Goal: Task Accomplishment & Management: Manage account settings

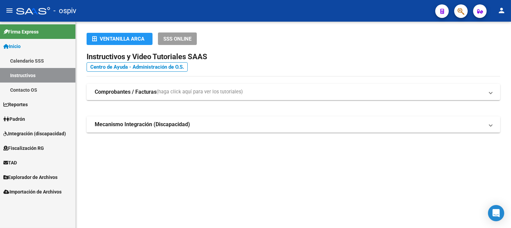
click at [457, 9] on button "button" at bounding box center [462, 11] width 14 height 14
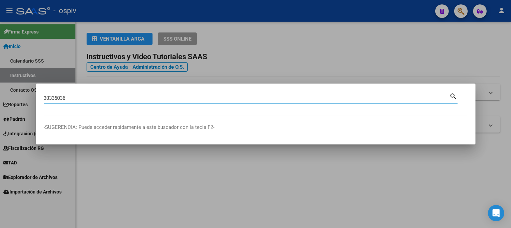
type input "30335036"
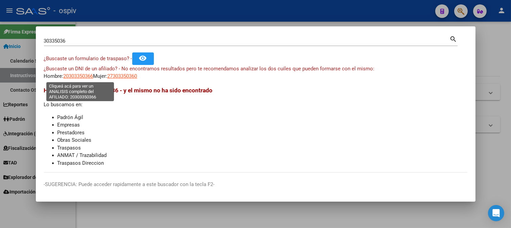
click at [83, 79] on span "20303350366" at bounding box center [79, 76] width 30 height 6
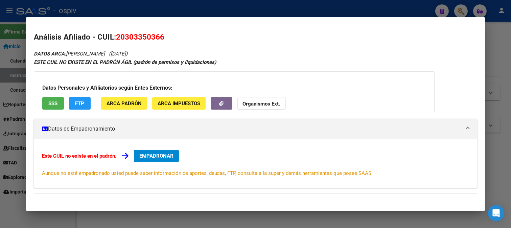
click at [456, 12] on div at bounding box center [255, 114] width 511 height 228
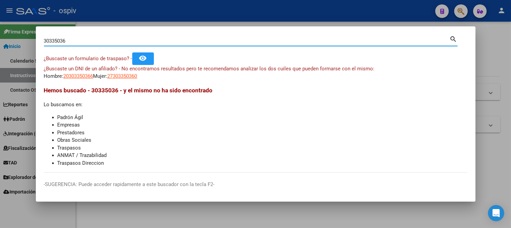
drag, startPoint x: 73, startPoint y: 41, endPoint x: 0, endPoint y: 31, distance: 74.1
click at [0, 31] on div "30335036 Buscar (apellido, dni, cuil, nro traspaso, cuit, obra social) search ¿…" at bounding box center [255, 114] width 511 height 228
type input "36533225"
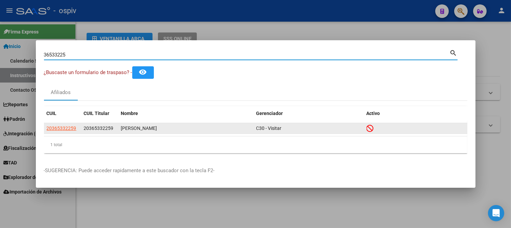
click at [67, 131] on app-link-go-to "20365332259" at bounding box center [62, 129] width 30 height 8
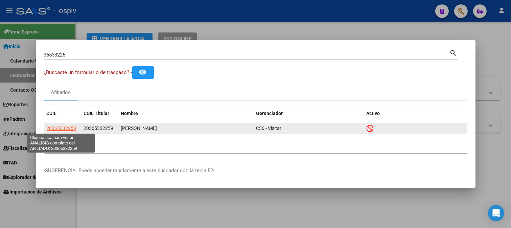
click at [67, 127] on span "20365332259" at bounding box center [62, 128] width 30 height 5
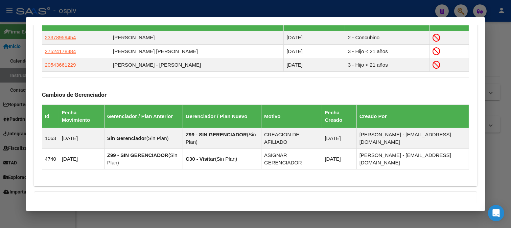
scroll to position [492, 0]
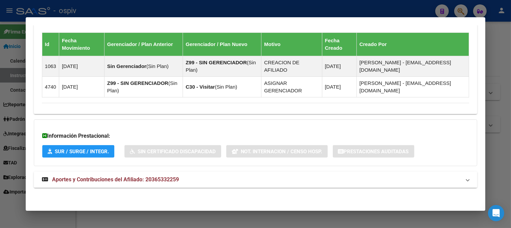
drag, startPoint x: 130, startPoint y: 181, endPoint x: 170, endPoint y: 172, distance: 41.0
click at [136, 180] on span "Aportes y Contribuciones del Afiliado: 20365332259" at bounding box center [115, 179] width 127 height 6
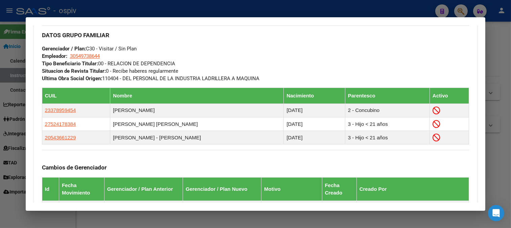
scroll to position [344, 0]
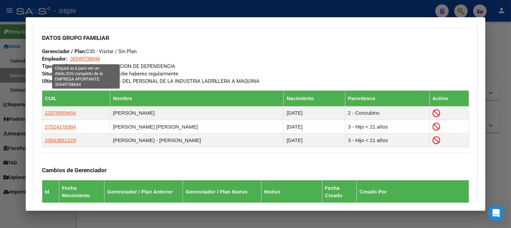
click at [88, 59] on span "30549738644" at bounding box center [85, 59] width 30 height 6
type textarea "30549738644"
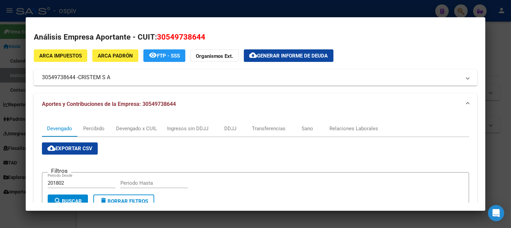
click at [0, 93] on div at bounding box center [255, 114] width 511 height 228
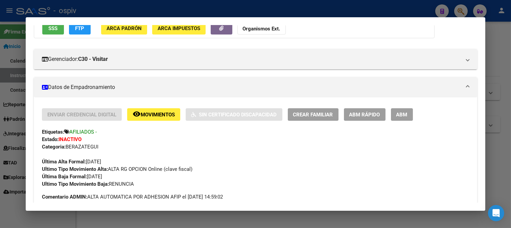
scroll to position [0, 0]
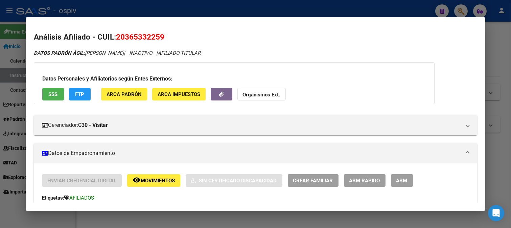
drag, startPoint x: 116, startPoint y: 36, endPoint x: 163, endPoint y: 37, distance: 47.1
click at [163, 36] on span "20365332259" at bounding box center [140, 36] width 48 height 9
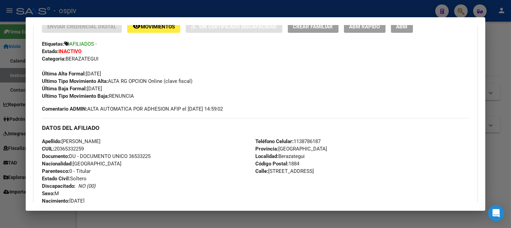
scroll to position [188, 0]
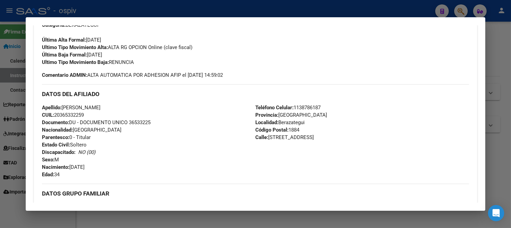
drag, startPoint x: 56, startPoint y: 114, endPoint x: 94, endPoint y: 114, distance: 38.2
click at [94, 114] on div "Apellido: FEDERICO NAHUEL PAIVA CUIL: 20365332259 Documento: DU - DOCUMENTO UNI…" at bounding box center [149, 141] width 214 height 74
copy span "20365332259"
click at [19, 211] on div at bounding box center [255, 114] width 511 height 228
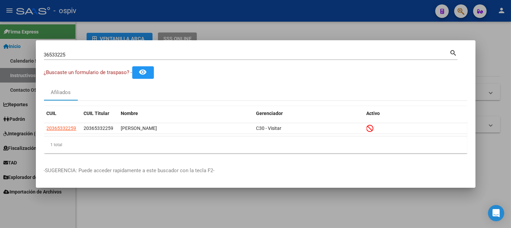
click at [387, 32] on div at bounding box center [255, 114] width 511 height 228
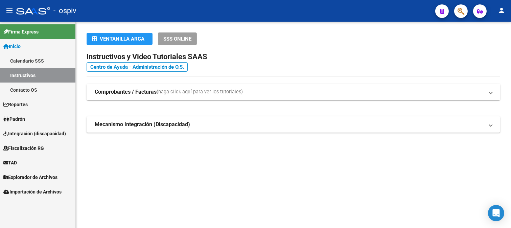
click at [27, 75] on link "Instructivos" at bounding box center [37, 75] width 75 height 15
click at [24, 47] on link "Inicio" at bounding box center [37, 46] width 75 height 15
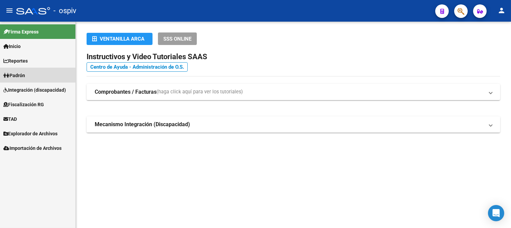
click at [24, 78] on span "Padrón" at bounding box center [14, 75] width 22 height 7
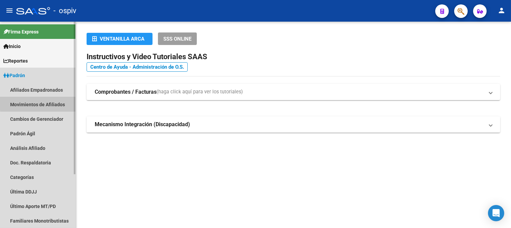
click at [48, 103] on link "Movimientos de Afiliados" at bounding box center [37, 104] width 75 height 15
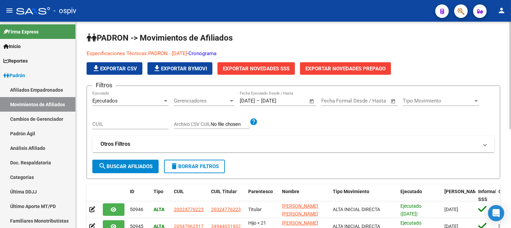
click at [217, 54] on link "Cronograma" at bounding box center [203, 53] width 28 height 6
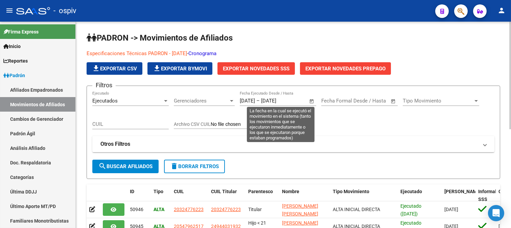
click at [313, 102] on span "Open calendar" at bounding box center [312, 101] width 16 height 16
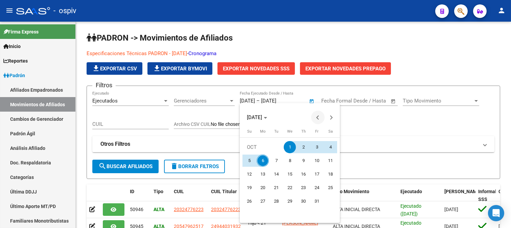
click at [317, 114] on span "Previous month" at bounding box center [318, 118] width 14 height 14
click at [264, 158] on span "1" at bounding box center [263, 161] width 12 height 12
type input "[DATE]"
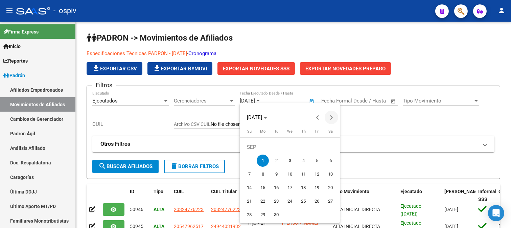
click at [333, 116] on span "Next month" at bounding box center [332, 118] width 14 height 14
click at [264, 164] on span "6" at bounding box center [263, 161] width 12 height 12
type input "[DATE]"
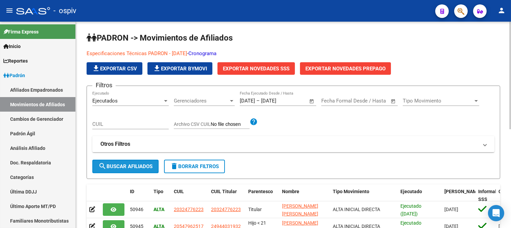
click at [130, 168] on span "search Buscar Afiliados" at bounding box center [125, 166] width 54 height 6
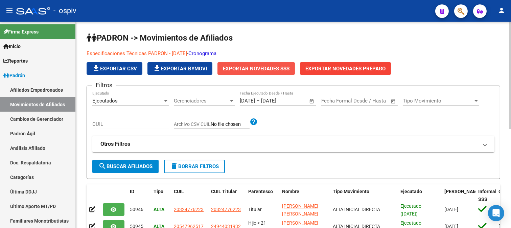
click at [272, 70] on span "Exportar Novedades SSS" at bounding box center [256, 69] width 67 height 6
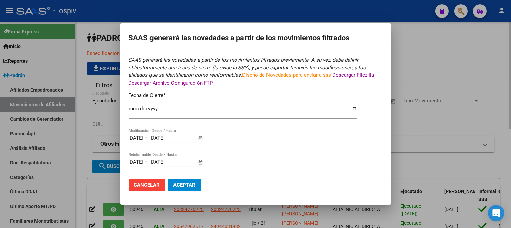
type input "2025-09-30"
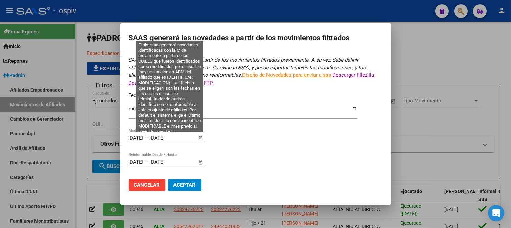
click at [201, 138] on span "Open calendar" at bounding box center [200, 138] width 16 height 16
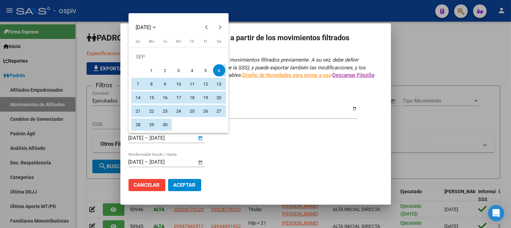
click at [154, 67] on span "1" at bounding box center [152, 70] width 12 height 12
type input "[DATE]"
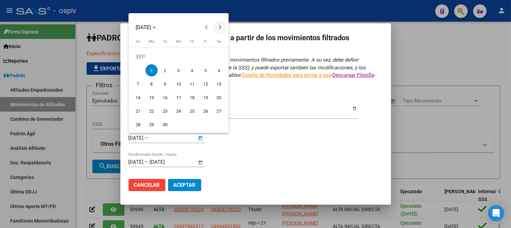
click at [219, 25] on button "Next month" at bounding box center [220, 28] width 14 height 14
click at [150, 70] on span "6" at bounding box center [152, 70] width 12 height 12
type input "[DATE]"
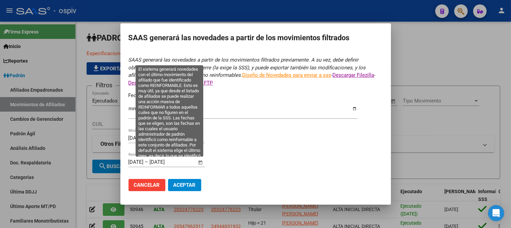
click at [202, 164] on span "Open calendar" at bounding box center [200, 162] width 16 height 16
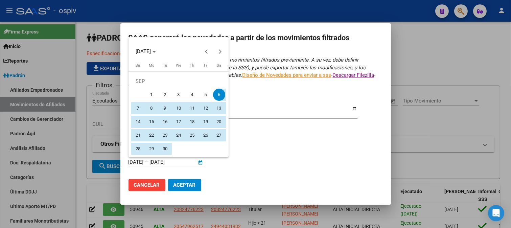
click at [149, 96] on span "1" at bounding box center [152, 95] width 12 height 12
type input "[DATE]"
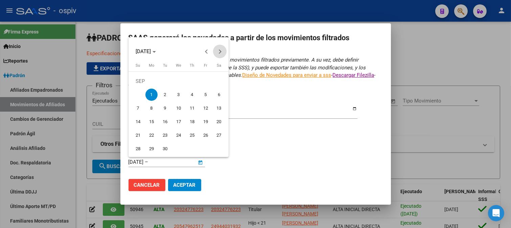
click at [216, 53] on span "Next month" at bounding box center [220, 52] width 14 height 14
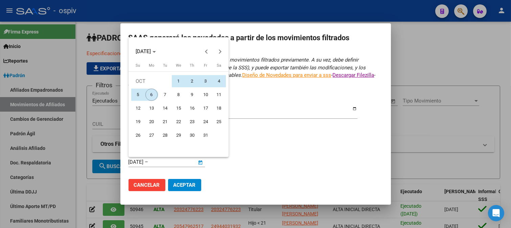
click at [148, 95] on span "6" at bounding box center [152, 95] width 12 height 12
type input "[DATE]"
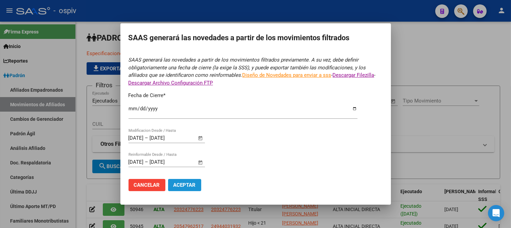
click at [185, 185] on span "Aceptar" at bounding box center [185, 185] width 22 height 6
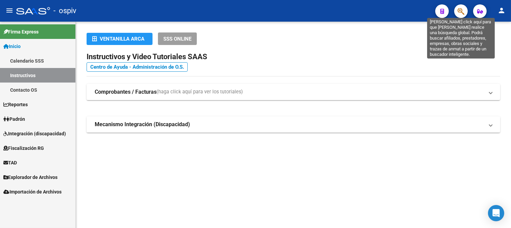
click at [459, 9] on icon "button" at bounding box center [461, 11] width 7 height 8
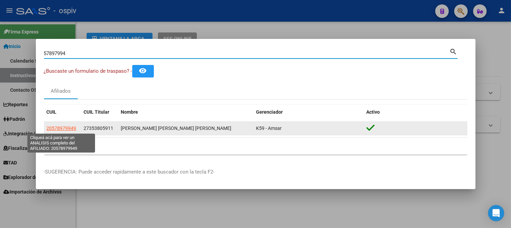
click at [61, 129] on span "20578979949" at bounding box center [62, 128] width 30 height 5
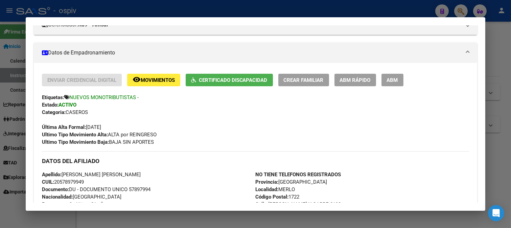
scroll to position [75, 0]
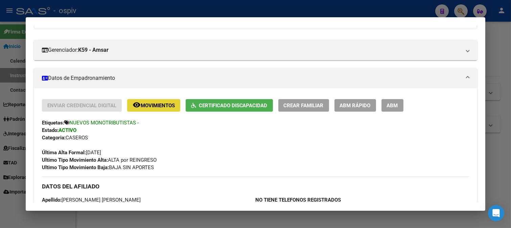
click at [167, 103] on span "Movimientos" at bounding box center [158, 106] width 34 height 6
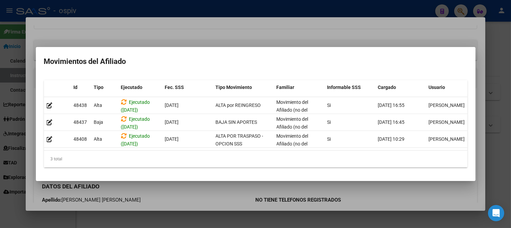
click at [269, 35] on div at bounding box center [255, 114] width 511 height 228
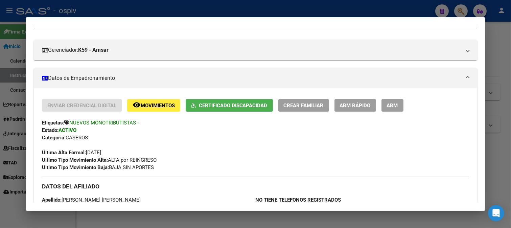
click at [456, 9] on div at bounding box center [255, 114] width 511 height 228
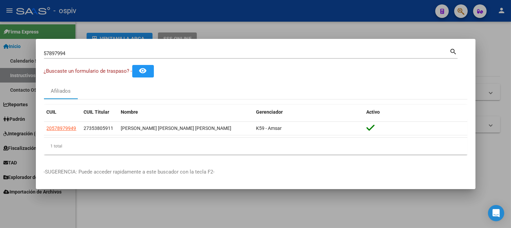
drag, startPoint x: 76, startPoint y: 48, endPoint x: 29, endPoint y: 53, distance: 47.4
click at [29, 53] on div "57897994 Buscar (apellido, dni, cuil, nro traspaso, cuit, obra social) search ¿…" at bounding box center [255, 114] width 511 height 228
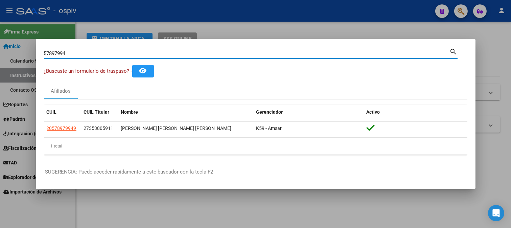
drag, startPoint x: 68, startPoint y: 52, endPoint x: 18, endPoint y: 48, distance: 49.9
click at [18, 48] on div "57897994 Buscar (apellido, dni, cuil, nro traspaso, cuit, obra social) search ¿…" at bounding box center [255, 114] width 511 height 228
type input "24838874"
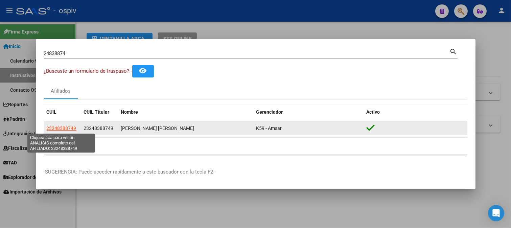
click at [67, 129] on span "23248388749" at bounding box center [62, 128] width 30 height 5
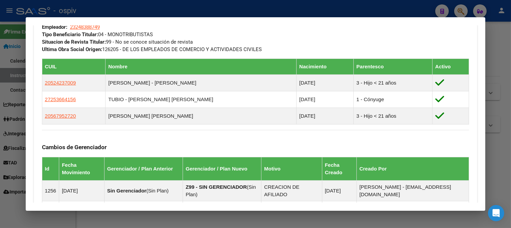
scroll to position [376, 0]
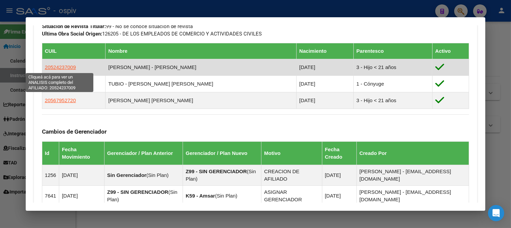
click at [60, 65] on span "20524237009" at bounding box center [60, 67] width 31 height 6
type textarea "20524237009"
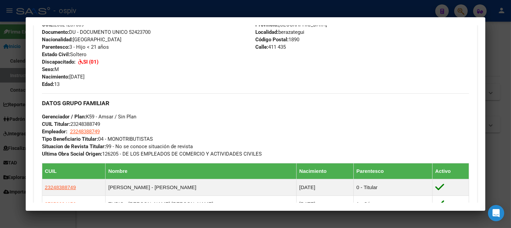
scroll to position [100, 0]
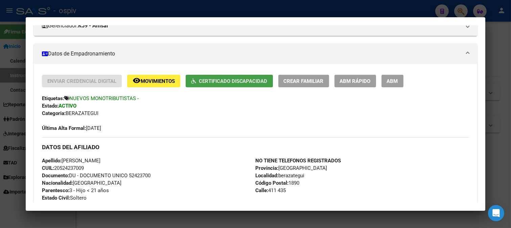
click at [240, 83] on span "Certificado Discapacidad" at bounding box center [233, 81] width 69 height 6
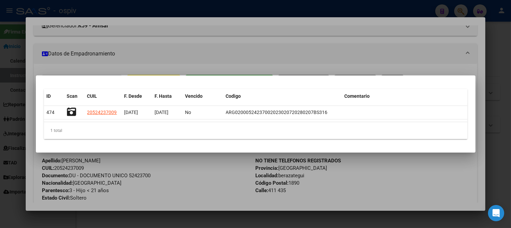
click at [174, 170] on div at bounding box center [255, 114] width 511 height 228
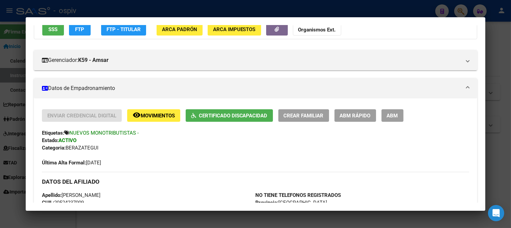
scroll to position [0, 0]
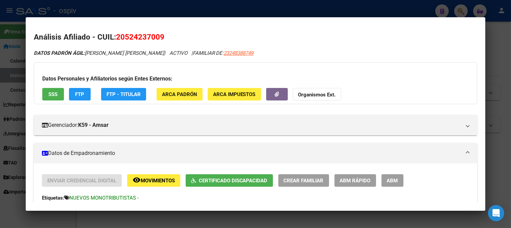
drag, startPoint x: 463, startPoint y: 12, endPoint x: 108, endPoint y: 71, distance: 360.1
click at [462, 11] on div at bounding box center [255, 114] width 511 height 228
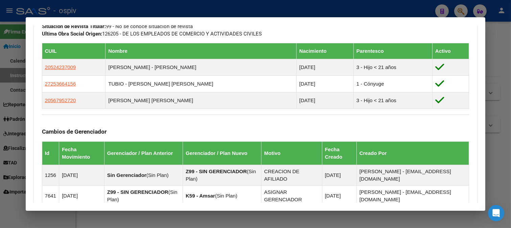
drag, startPoint x: 459, startPoint y: 11, endPoint x: 409, endPoint y: 20, distance: 51.3
click at [459, 11] on div at bounding box center [255, 114] width 511 height 228
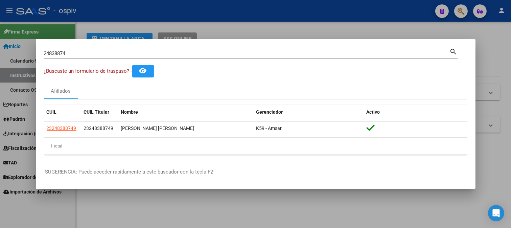
drag, startPoint x: 69, startPoint y: 48, endPoint x: 56, endPoint y: 57, distance: 16.1
click at [55, 56] on div "24838874 Buscar (apellido, dni, cuil, nro traspaso, cuit, obra social) search" at bounding box center [251, 53] width 414 height 12
drag, startPoint x: 75, startPoint y: 58, endPoint x: 13, endPoint y: 55, distance: 62.0
click at [13, 52] on div "24838874 Buscar (apellido, dni, cuil, nro traspaso, cuit, obra social) search ¿…" at bounding box center [255, 114] width 511 height 228
drag, startPoint x: 62, startPoint y: 50, endPoint x: 93, endPoint y: 63, distance: 33.7
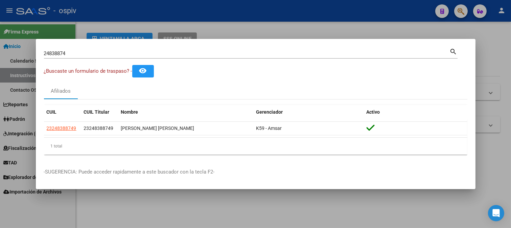
click at [62, 51] on input "24838874" at bounding box center [247, 53] width 406 height 6
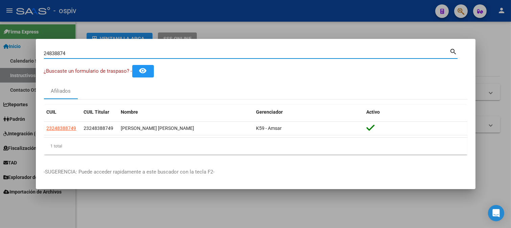
drag, startPoint x: 78, startPoint y: 56, endPoint x: 5, endPoint y: 68, distance: 73.8
click at [5, 68] on div "24838874 Buscar (apellido, dni, cuil, nro traspaso, cuit, obra social) search ¿…" at bounding box center [255, 114] width 511 height 228
type input "17974850"
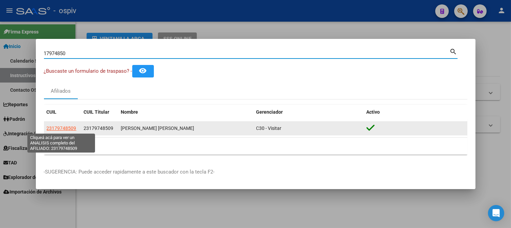
click at [65, 127] on span "23179748509" at bounding box center [62, 128] width 30 height 5
type textarea "23179748509"
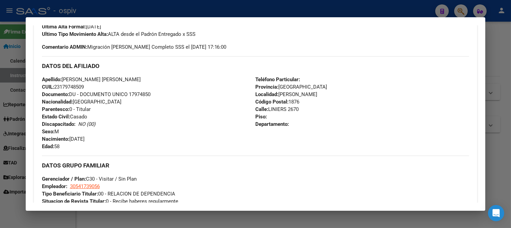
scroll to position [188, 0]
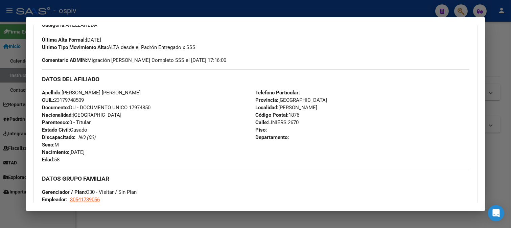
click at [0, 198] on div at bounding box center [255, 114] width 511 height 228
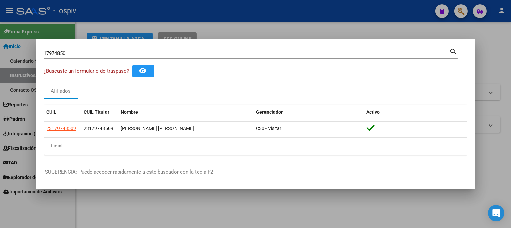
drag, startPoint x: 4, startPoint y: 214, endPoint x: 252, endPoint y: 193, distance: 249.3
click at [12, 212] on div at bounding box center [255, 114] width 511 height 228
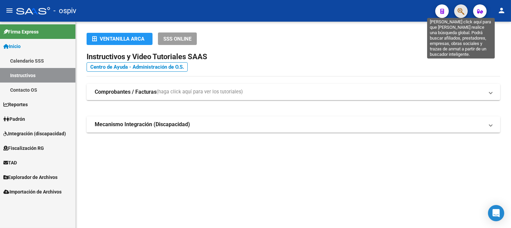
click at [463, 11] on icon "button" at bounding box center [461, 11] width 7 height 8
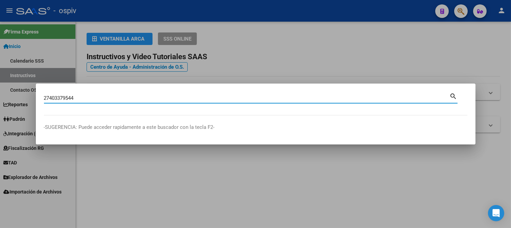
type input "27403379544"
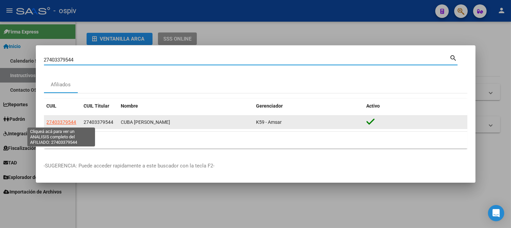
click at [65, 123] on span "27403379544" at bounding box center [62, 121] width 30 height 5
type textarea "27403379544"
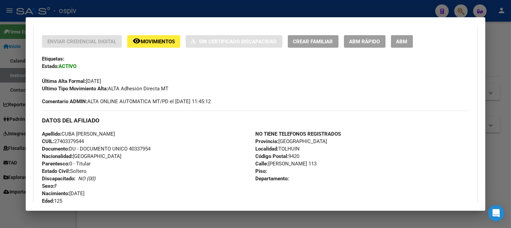
scroll to position [150, 0]
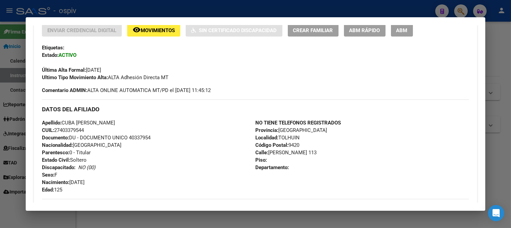
click at [132, 124] on div "Apellido: CUBA BETTIANA ELIZABETH CUIL: 27403379544 Documento: DU - DOCUMENTO U…" at bounding box center [149, 156] width 214 height 74
drag, startPoint x: 459, startPoint y: 12, endPoint x: 371, endPoint y: 29, distance: 90.1
click at [458, 12] on div at bounding box center [255, 114] width 511 height 228
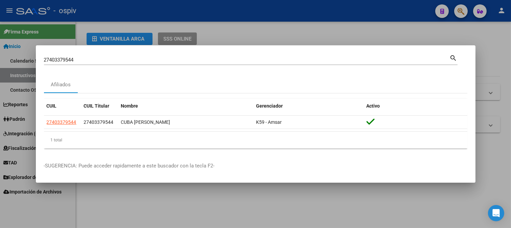
drag, startPoint x: 48, startPoint y: 60, endPoint x: 0, endPoint y: 47, distance: 49.3
click at [0, 47] on div "27403379544 Buscar (apellido, dni, cuil, nro traspaso, cuit, obra social) searc…" at bounding box center [255, 114] width 511 height 228
click at [85, 58] on input "27403379544" at bounding box center [247, 60] width 406 height 6
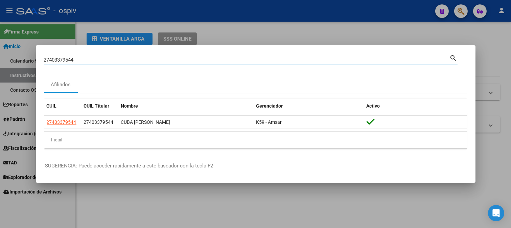
drag, startPoint x: 106, startPoint y: 61, endPoint x: 4, endPoint y: 41, distance: 103.4
click at [12, 46] on div "27403379544 Buscar (apellido, dni, cuil, nro traspaso, cuit, obra social) searc…" at bounding box center [255, 114] width 511 height 228
paste input "27414999587"
type input "27414999587"
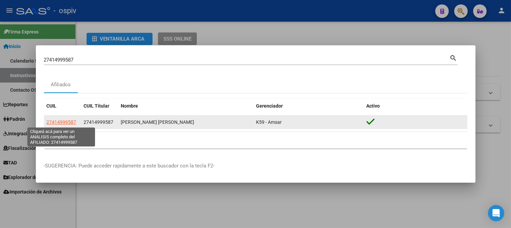
click at [61, 121] on span "27414999587" at bounding box center [62, 121] width 30 height 5
type textarea "27414999587"
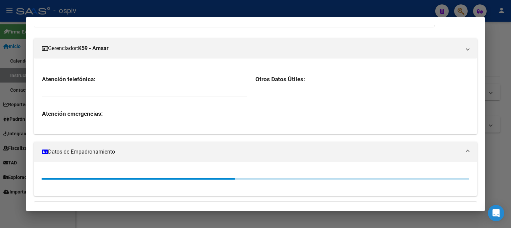
scroll to position [83, 0]
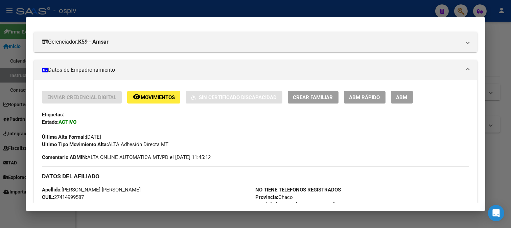
click at [110, 128] on div "Última Alta Formal: 01/08/2025" at bounding box center [256, 133] width 428 height 15
click at [462, 6] on div at bounding box center [255, 114] width 511 height 228
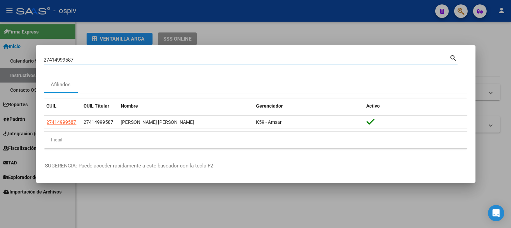
drag, startPoint x: 89, startPoint y: 59, endPoint x: 0, endPoint y: 58, distance: 88.7
click at [0, 58] on div "27414999587 Buscar (apellido, dni, cuil, nro traspaso, cuit, obra social) searc…" at bounding box center [255, 114] width 511 height 228
paste input "0370922676"
type input "20370922676"
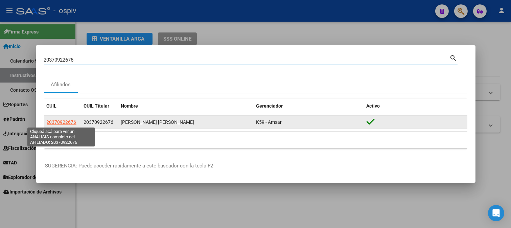
click at [69, 124] on span "20370922676" at bounding box center [62, 121] width 30 height 5
type textarea "20370922676"
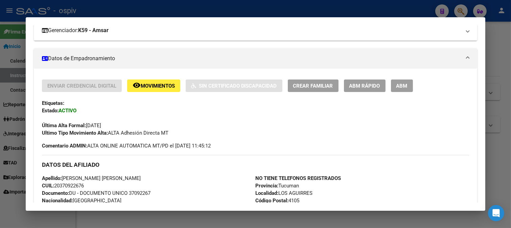
scroll to position [121, 0]
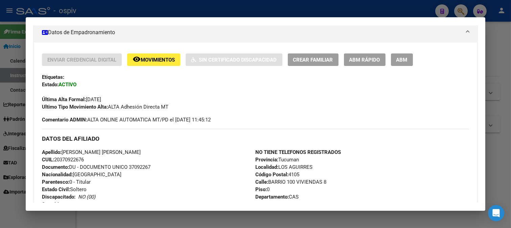
click at [96, 81] on div "Enviar Credencial Digital remove_red_eye Movimientos Sin Certificado Discapacid…" at bounding box center [256, 81] width 428 height 57
click at [457, 11] on div at bounding box center [255, 114] width 511 height 228
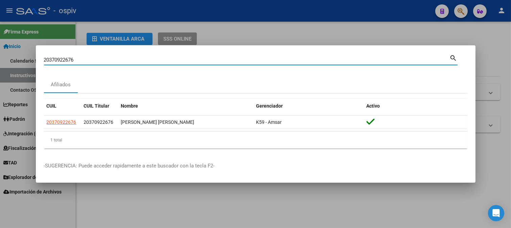
drag, startPoint x: 86, startPoint y: 61, endPoint x: 0, endPoint y: 33, distance: 90.8
click at [0, 33] on div "20370922676 Buscar (apellido, dni, cuil, nro traspaso, cuit, obra social) searc…" at bounding box center [255, 114] width 511 height 228
paste input "7233906749"
type input "27233906749"
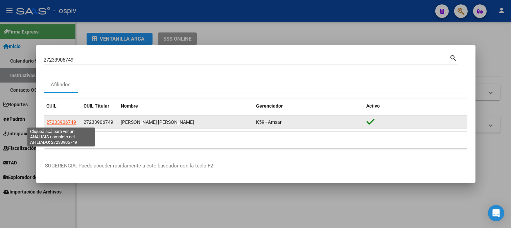
drag, startPoint x: 52, startPoint y: 119, endPoint x: 60, endPoint y: 119, distance: 7.4
click at [60, 119] on span "27233906749" at bounding box center [62, 121] width 30 height 5
type textarea "27233906749"
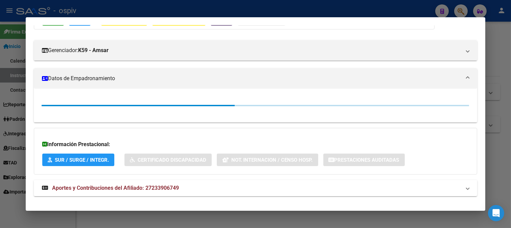
scroll to position [83, 0]
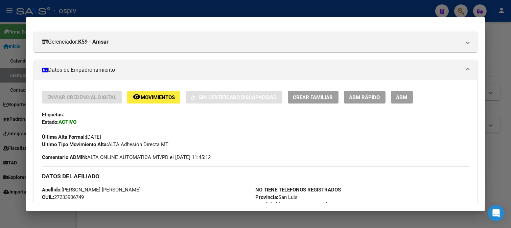
click at [145, 128] on div "Última Alta Formal: 01/07/2025" at bounding box center [256, 133] width 428 height 15
click at [455, 10] on div at bounding box center [255, 114] width 511 height 228
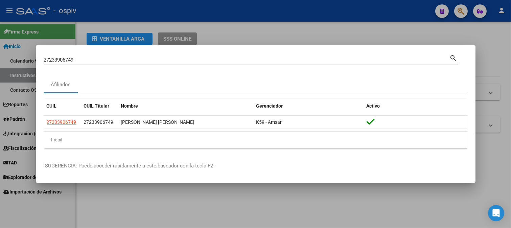
drag, startPoint x: 60, startPoint y: 53, endPoint x: 41, endPoint y: 58, distance: 20.4
click at [40, 59] on mat-dialog-container "27233906749 Buscar (apellido, dni, cuil, nro traspaso, cuit, obra social) searc…" at bounding box center [256, 114] width 440 height 138
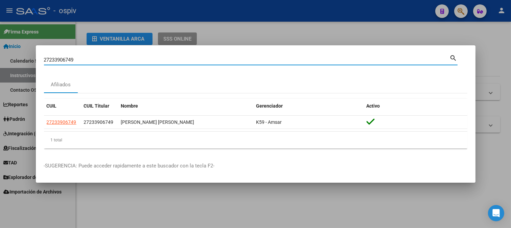
drag, startPoint x: 87, startPoint y: 61, endPoint x: 8, endPoint y: 47, distance: 80.4
click at [8, 47] on div "27233906749 Buscar (apellido, dni, cuil, nro traspaso, cuit, obra social) searc…" at bounding box center [255, 114] width 511 height 228
paste input "20201564450"
type input "20201564450"
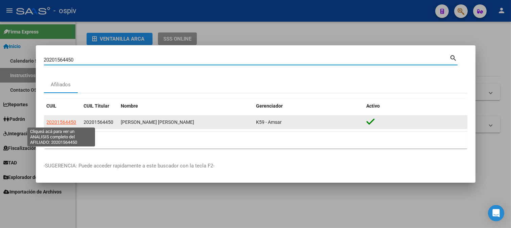
click at [63, 121] on span "20201564450" at bounding box center [62, 121] width 30 height 5
type textarea "20201564450"
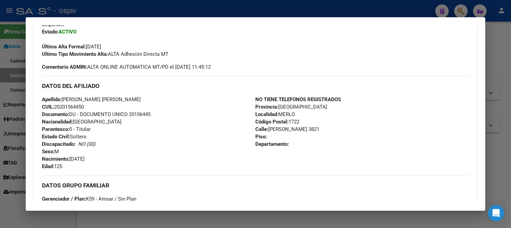
scroll to position [188, 0]
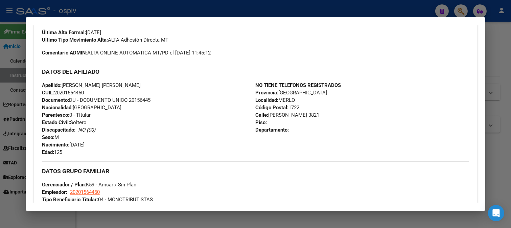
drag, startPoint x: 120, startPoint y: 74, endPoint x: 265, endPoint y: 62, distance: 145.4
click at [128, 74] on h3 "DATOS DEL AFILIADO" at bounding box center [256, 71] width 428 height 7
click at [461, 12] on div at bounding box center [255, 114] width 511 height 228
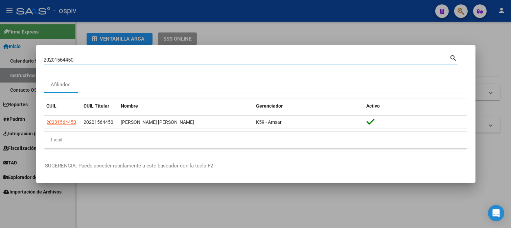
drag, startPoint x: 97, startPoint y: 61, endPoint x: 0, endPoint y: 50, distance: 97.4
click at [0, 50] on div "20201564450 Buscar (apellido, dni, cuil, nro traspaso, cuit, obra social) searc…" at bounding box center [255, 114] width 511 height 228
paste input "454979193"
type input "20454979193"
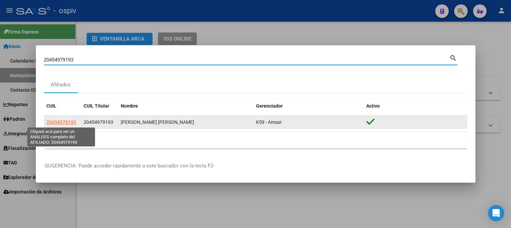
click at [69, 123] on span "20454979193" at bounding box center [62, 121] width 30 height 5
type textarea "20454979193"
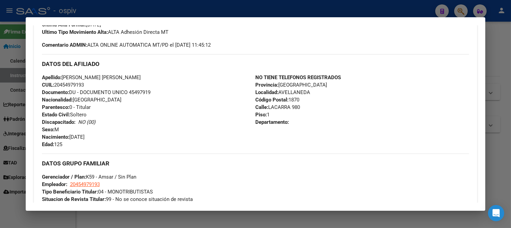
scroll to position [196, 0]
drag, startPoint x: 118, startPoint y: 126, endPoint x: 133, endPoint y: 93, distance: 35.8
click at [118, 124] on div "Apellido: CORREA ALEJANDRO DANIEL CUIL: 20454979193 Documento: DU - DOCUMENTO U…" at bounding box center [149, 110] width 214 height 74
click at [461, 7] on div at bounding box center [255, 114] width 511 height 228
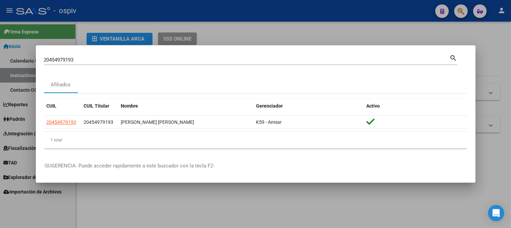
drag, startPoint x: 91, startPoint y: 63, endPoint x: 0, endPoint y: 50, distance: 91.7
click at [0, 50] on div "20454979193 Buscar (apellido, dni, cuil, nro traspaso, cuit, obra social) searc…" at bounding box center [255, 114] width 511 height 228
click at [82, 60] on input "20454979193" at bounding box center [247, 60] width 406 height 6
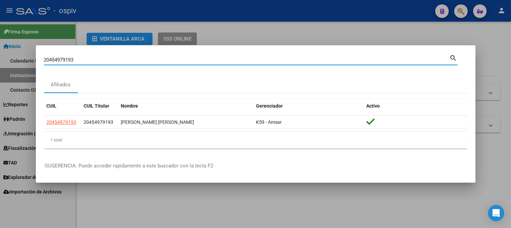
drag, startPoint x: 82, startPoint y: 60, endPoint x: 0, endPoint y: 59, distance: 82.3
click at [0, 59] on div "20454979193 Buscar (apellido, dni, cuil, nro traspaso, cuit, obra social) searc…" at bounding box center [255, 114] width 511 height 228
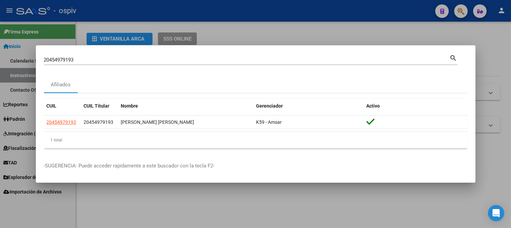
click at [121, 84] on div "Afiliados" at bounding box center [256, 85] width 424 height 16
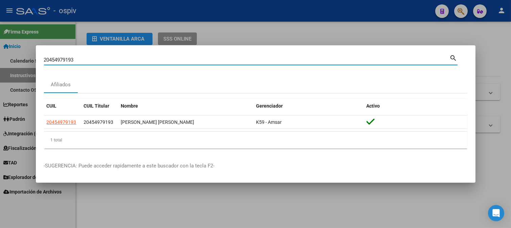
drag, startPoint x: 81, startPoint y: 60, endPoint x: 0, endPoint y: 41, distance: 82.8
click at [0, 41] on div "20454979193 Buscar (apellido, dni, cuil, nro traspaso, cuit, obra social) searc…" at bounding box center [255, 114] width 511 height 228
paste input "16538817"
type input "20416538817"
drag, startPoint x: 85, startPoint y: 60, endPoint x: 0, endPoint y: 51, distance: 85.1
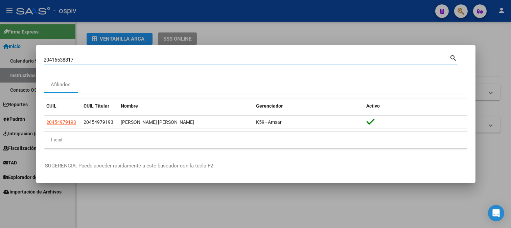
click at [0, 51] on div "20416538817 Buscar (apellido, dni, cuil, nro traspaso, cuit, obra social) searc…" at bounding box center [255, 114] width 511 height 228
paste input "20416538817"
type input "20416538817"
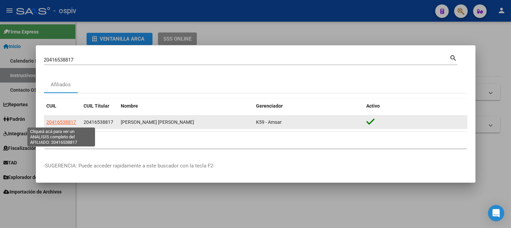
drag, startPoint x: 54, startPoint y: 121, endPoint x: 60, endPoint y: 121, distance: 5.1
click at [60, 121] on span "20416538817" at bounding box center [62, 121] width 30 height 5
type textarea "20416538817"
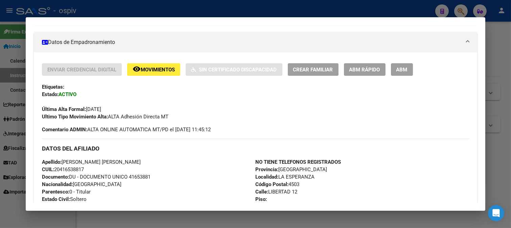
scroll to position [113, 0]
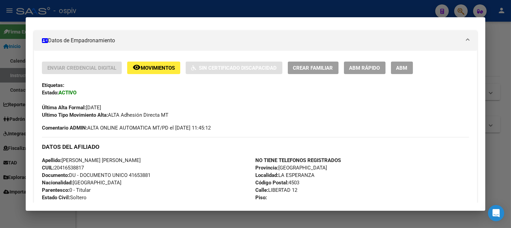
drag, startPoint x: 127, startPoint y: 98, endPoint x: 157, endPoint y: 83, distance: 34.1
click at [127, 98] on div "Última Alta Formal: 01/07/2025" at bounding box center [256, 103] width 428 height 15
click at [457, 9] on div at bounding box center [255, 114] width 511 height 228
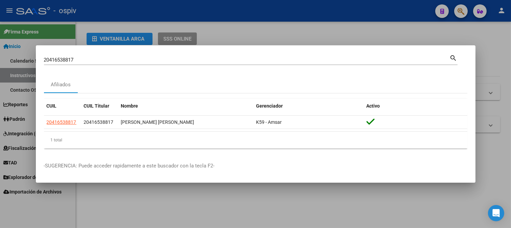
drag, startPoint x: 85, startPoint y: 63, endPoint x: 1, endPoint y: 56, distance: 84.2
click at [1, 56] on div "20416538817 Buscar (apellido, dni, cuil, nro traspaso, cuit, obra social) searc…" at bounding box center [255, 114] width 511 height 228
click at [86, 63] on div "20416538817 Buscar (apellido, dni, cuil, nro traspaso, cuit, obra social)" at bounding box center [247, 60] width 406 height 10
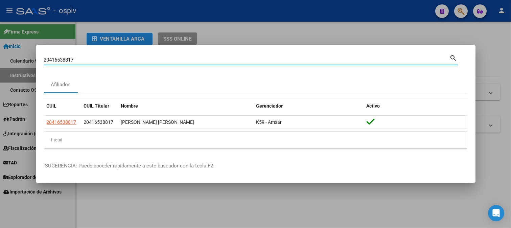
drag, startPoint x: 86, startPoint y: 61, endPoint x: 0, endPoint y: 43, distance: 88.1
click at [0, 43] on div "20416538817 Buscar (apellido, dni, cuil, nro traspaso, cuit, obra social) searc…" at bounding box center [255, 114] width 511 height 228
paste input "20396953510"
type input "20396953510"
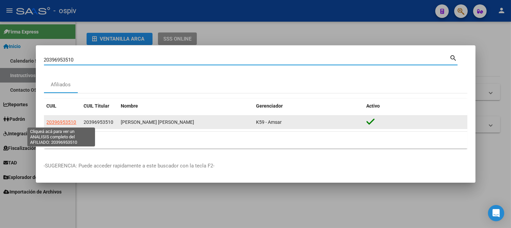
click at [71, 123] on span "20396953510" at bounding box center [62, 121] width 30 height 5
type textarea "20396953510"
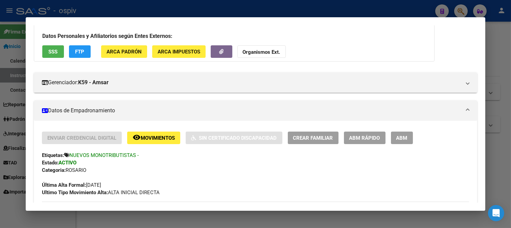
scroll to position [38, 0]
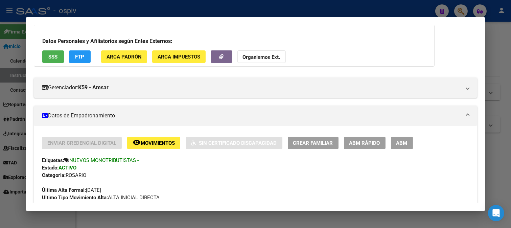
click at [129, 125] on mat-expansion-panel-header "Datos de Empadronamiento" at bounding box center [256, 116] width 444 height 20
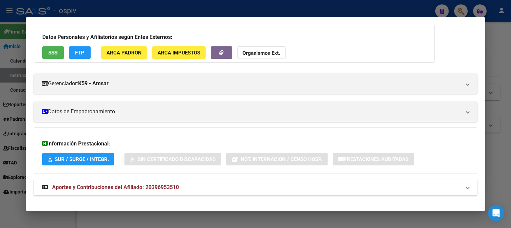
scroll to position [49, 0]
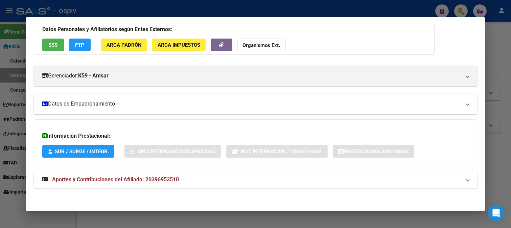
click at [72, 103] on mat-panel-title "Datos de Empadronamiento" at bounding box center [252, 104] width 420 height 8
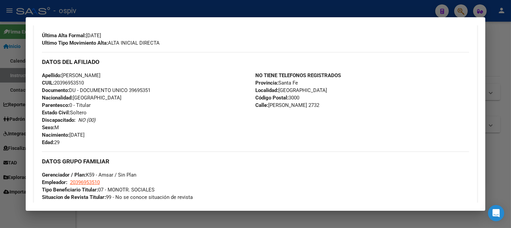
scroll to position [162, 0]
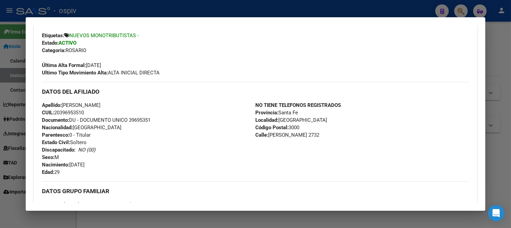
click at [116, 166] on div "Apellido: MELANI ESTEFANIA HERNANDEZ CUIL: 20396953510 Documento: DU - DOCUMENT…" at bounding box center [149, 139] width 214 height 74
drag, startPoint x: 462, startPoint y: 10, endPoint x: 451, endPoint y: 10, distance: 10.5
click at [459, 10] on div at bounding box center [255, 114] width 511 height 228
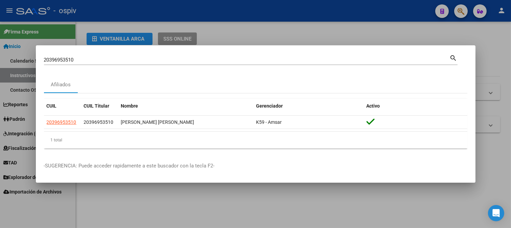
drag, startPoint x: 100, startPoint y: 55, endPoint x: 8, endPoint y: 55, distance: 92.1
click at [8, 55] on div "20396953510 Buscar (apellido, dni, cuil, nro traspaso, cuit, obra social) searc…" at bounding box center [255, 114] width 511 height 228
drag, startPoint x: 75, startPoint y: 63, endPoint x: 7, endPoint y: 56, distance: 68.0
click at [7, 56] on div "20396953510 Buscar (apellido, dni, cuil, nro traspaso, cuit, obra social) searc…" at bounding box center [255, 114] width 511 height 228
click at [84, 59] on input "20396953510" at bounding box center [247, 60] width 406 height 6
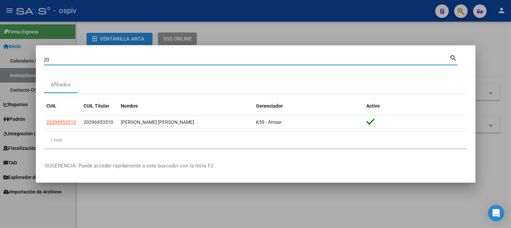
type input "2"
paste input "20312835100"
type input "20312835100"
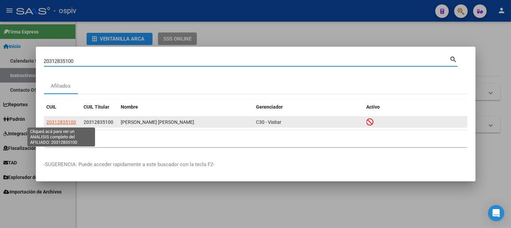
click at [67, 123] on span "20312835100" at bounding box center [62, 121] width 30 height 5
type textarea "20312835100"
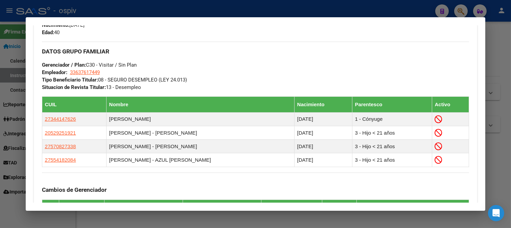
scroll to position [347, 0]
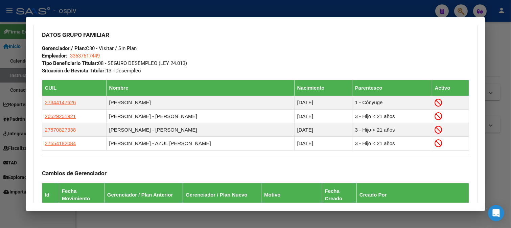
drag, startPoint x: 493, startPoint y: 45, endPoint x: 482, endPoint y: 45, distance: 11.2
click at [493, 45] on div at bounding box center [255, 114] width 511 height 228
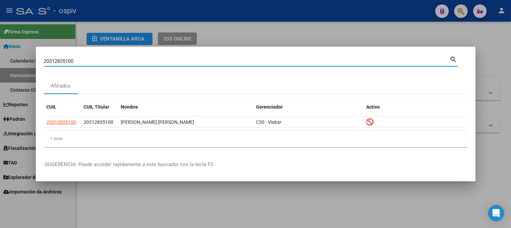
drag, startPoint x: 85, startPoint y: 63, endPoint x: 0, endPoint y: 53, distance: 85.6
click at [0, 53] on div "20312835100 Buscar (apellido, dni, cuil, nro traspaso, cuit, obra social) searc…" at bounding box center [255, 114] width 511 height 228
paste input "27344137655"
type input "27344137655"
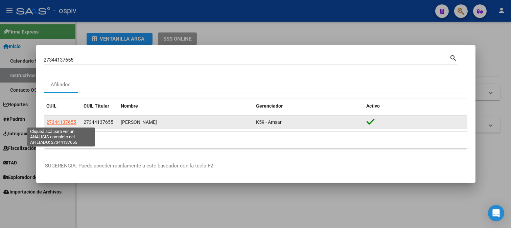
click at [64, 120] on span "27344137655" at bounding box center [62, 121] width 30 height 5
type textarea "27344137655"
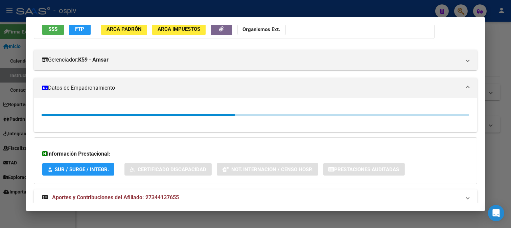
scroll to position [75, 0]
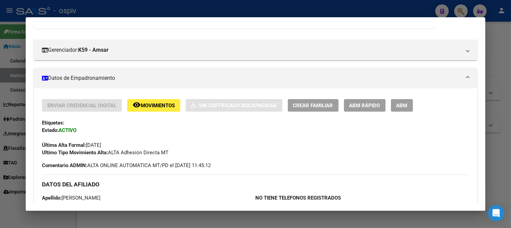
click at [466, 7] on div at bounding box center [255, 114] width 511 height 228
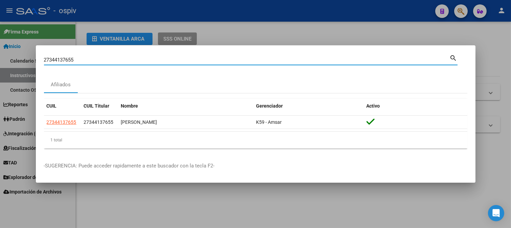
drag, startPoint x: 87, startPoint y: 56, endPoint x: 4, endPoint y: 48, distance: 83.6
click at [4, 48] on div "27344137655 Buscar (apellido, dni, cuil, nro traspaso, cuit, obra social) searc…" at bounding box center [255, 114] width 511 height 228
paste input "20464401386"
type input "20464401386"
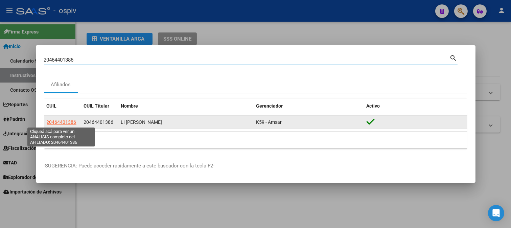
click at [52, 122] on span "20464401386" at bounding box center [62, 121] width 30 height 5
type textarea "20464401386"
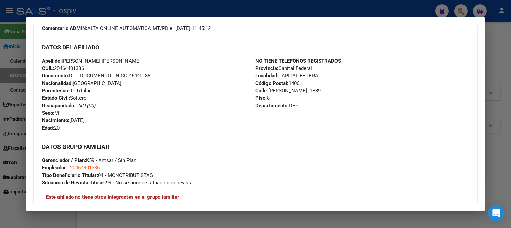
scroll to position [225, 0]
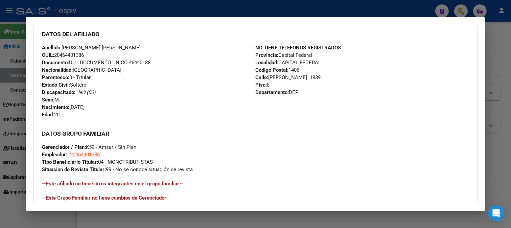
drag, startPoint x: 0, startPoint y: 87, endPoint x: 3, endPoint y: 64, distance: 23.8
click at [0, 87] on div at bounding box center [255, 114] width 511 height 228
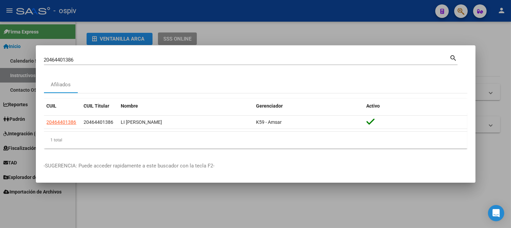
drag, startPoint x: 429, startPoint y: 22, endPoint x: 456, endPoint y: 21, distance: 27.1
click at [430, 21] on div at bounding box center [255, 114] width 511 height 228
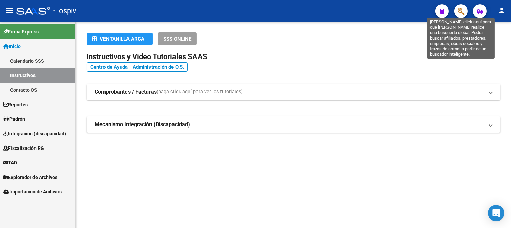
click at [462, 9] on icon "button" at bounding box center [461, 11] width 7 height 8
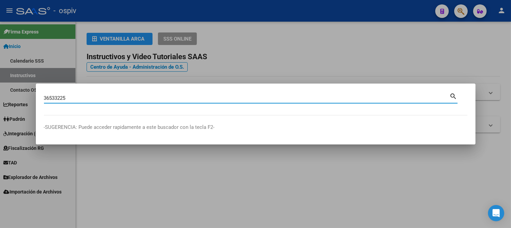
type input "36533225"
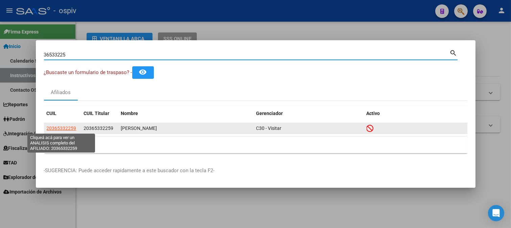
click at [59, 126] on span "20365332259" at bounding box center [62, 128] width 30 height 5
type textarea "20365332259"
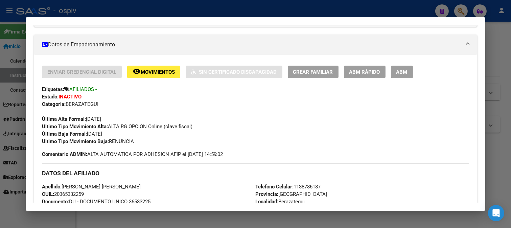
scroll to position [121, 0]
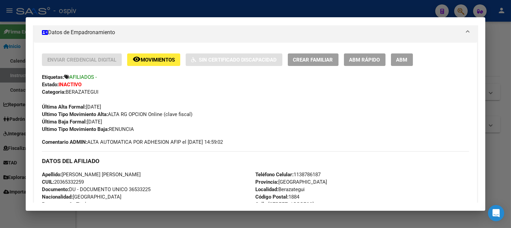
drag, startPoint x: 465, startPoint y: 12, endPoint x: 116, endPoint y: 79, distance: 355.3
click at [464, 11] on div at bounding box center [255, 114] width 511 height 228
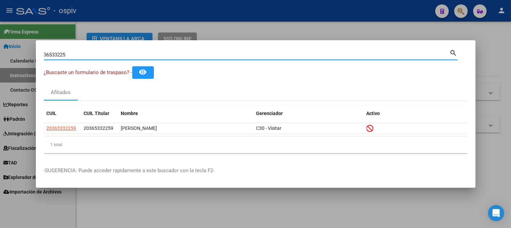
drag, startPoint x: 69, startPoint y: 54, endPoint x: 0, endPoint y: 49, distance: 69.6
click at [0, 49] on div "36533225 Buscar (apellido, dni, cuil, nro traspaso, cuit, obra social) search ¿…" at bounding box center [255, 114] width 511 height 228
type input "20353343050"
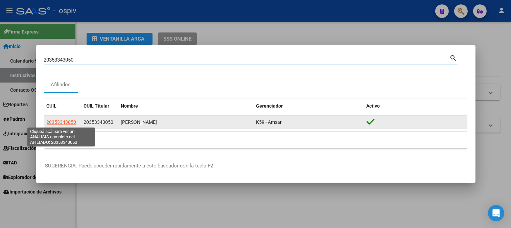
click at [62, 121] on span "20353343050" at bounding box center [62, 121] width 30 height 5
type textarea "20353343050"
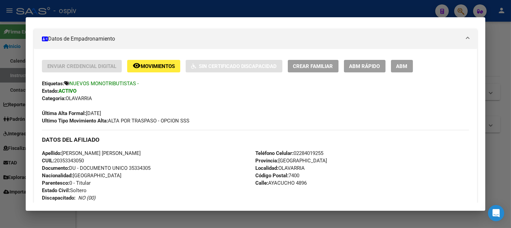
scroll to position [0, 0]
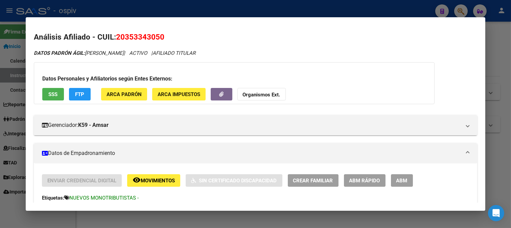
click at [14, 205] on div at bounding box center [255, 114] width 511 height 228
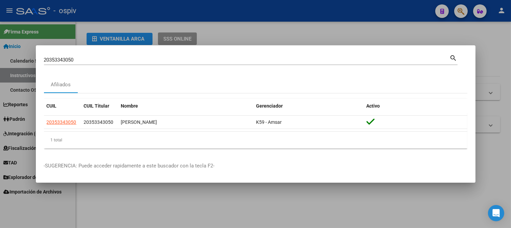
click at [3, 205] on div at bounding box center [255, 114] width 511 height 228
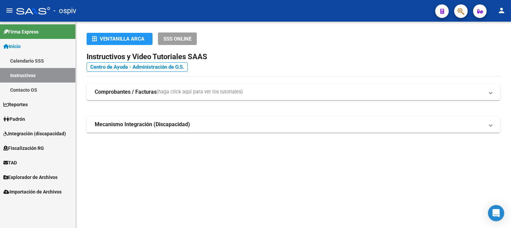
click at [467, 7] on button "button" at bounding box center [462, 11] width 14 height 14
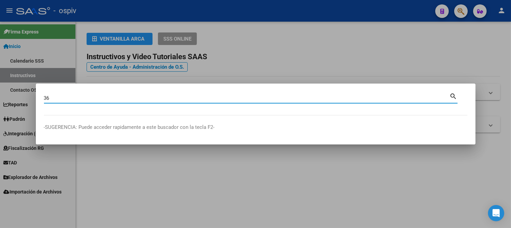
type input "3"
click at [58, 99] on input "Buscar (apellido, dni, cuil, nro traspaso, cuit, obra social)" at bounding box center [247, 98] width 406 height 6
type input "14872460"
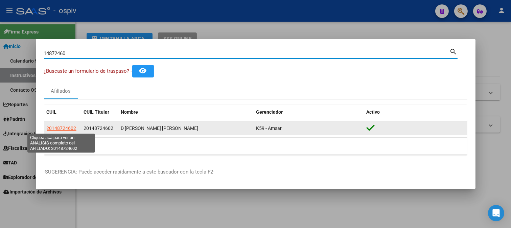
click at [58, 129] on span "20148724602" at bounding box center [62, 128] width 30 height 5
type textarea "20148724602"
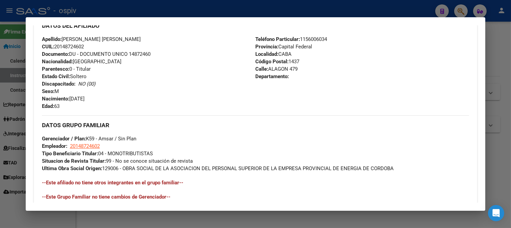
scroll to position [121, 0]
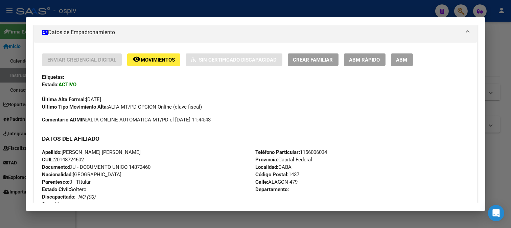
click at [462, 10] on div at bounding box center [255, 114] width 511 height 228
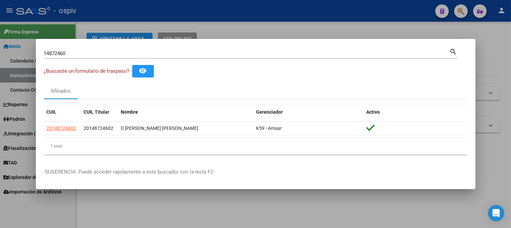
drag, startPoint x: 68, startPoint y: 57, endPoint x: 26, endPoint y: 49, distance: 43.1
click at [26, 49] on div "14872460 Buscar (apellido, dni, cuil, nro traspaso, cuit, obra social) search ¿…" at bounding box center [255, 114] width 511 height 228
click at [71, 52] on input "14872460" at bounding box center [247, 53] width 406 height 6
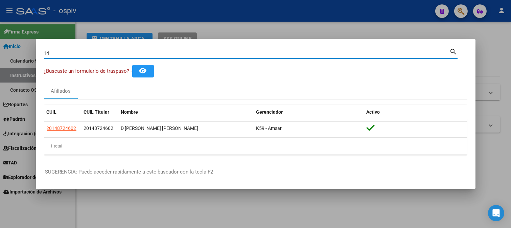
type input "1"
type input "33713306"
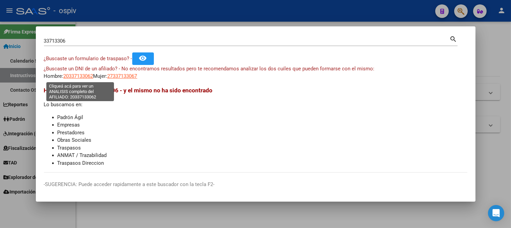
click at [82, 77] on span "20337133062" at bounding box center [79, 76] width 30 height 6
type textarea "20337133062"
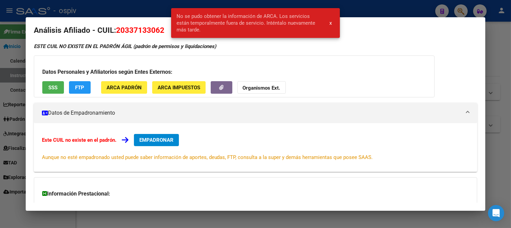
scroll to position [0, 0]
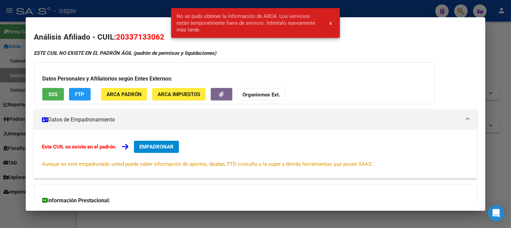
click at [268, 43] on div "No se pudo obtener la información de ARCA. Los servicios están temporalmente fu…" at bounding box center [255, 23] width 185 height 46
click at [330, 24] on span "x" at bounding box center [331, 23] width 2 height 6
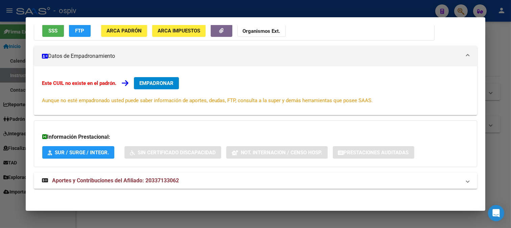
scroll to position [65, 0]
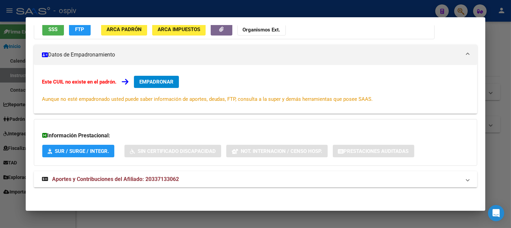
click at [164, 79] on span "EMPADRONAR" at bounding box center [156, 82] width 34 height 6
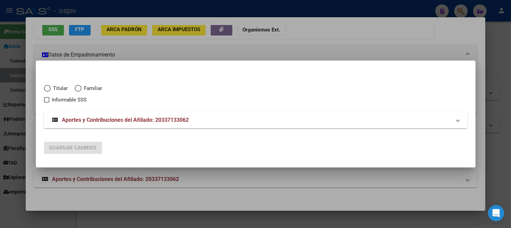
click at [189, 46] on div at bounding box center [255, 114] width 511 height 228
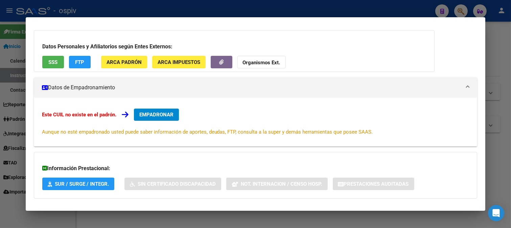
scroll to position [0, 0]
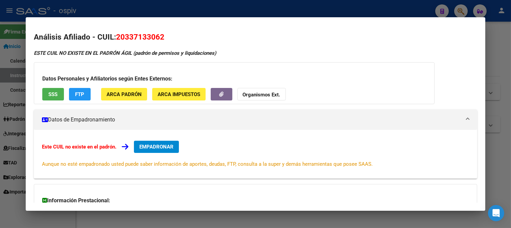
click at [127, 89] on button "ARCA Padrón" at bounding box center [124, 94] width 46 height 13
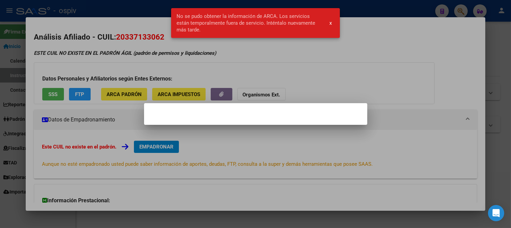
click at [349, 48] on div at bounding box center [255, 114] width 511 height 228
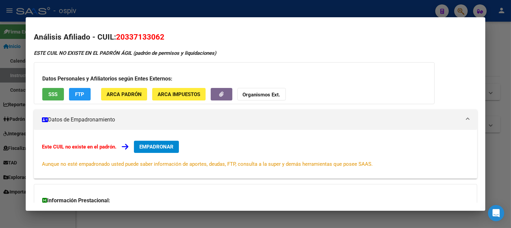
click at [463, 11] on div at bounding box center [255, 114] width 511 height 228
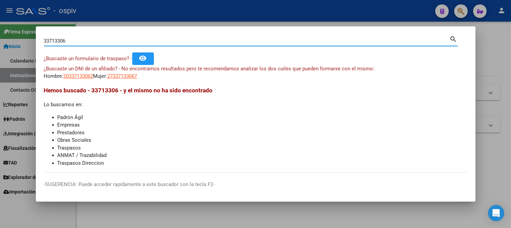
drag, startPoint x: 62, startPoint y: 41, endPoint x: 2, endPoint y: 41, distance: 60.6
click at [2, 41] on div "33713306 Buscar (apellido, dni, cuil, nro traspaso, cuit, obra social) search ¿…" at bounding box center [255, 114] width 511 height 228
type input "92908398"
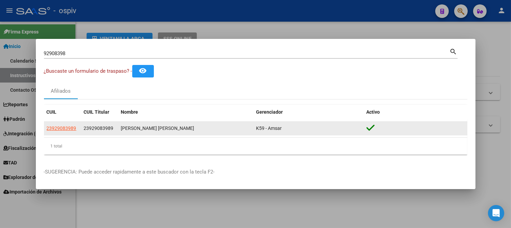
click at [61, 133] on datatable-body-cell "23929083989" at bounding box center [62, 128] width 37 height 13
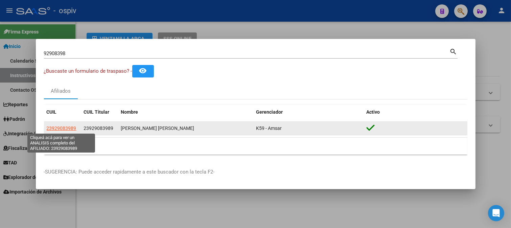
click at [62, 129] on span "23929083989" at bounding box center [62, 128] width 30 height 5
type textarea "23929083989"
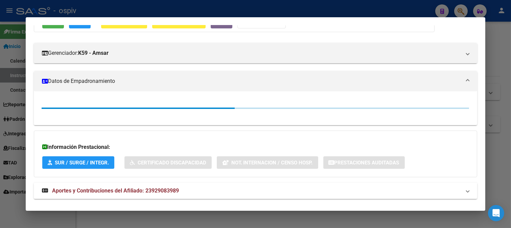
scroll to position [83, 0]
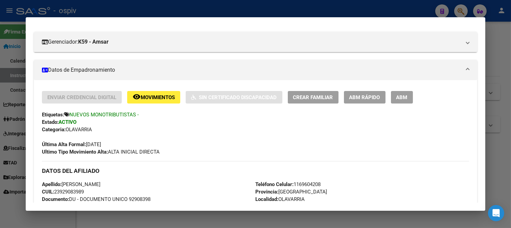
click at [463, 15] on div at bounding box center [255, 114] width 511 height 228
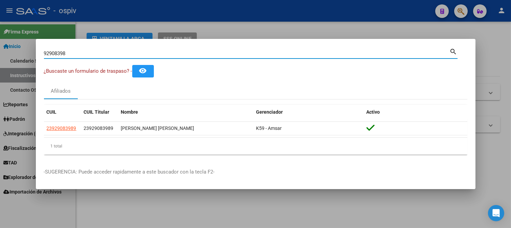
drag, startPoint x: 75, startPoint y: 55, endPoint x: 13, endPoint y: 61, distance: 62.6
click at [13, 61] on div "92908398 Buscar (apellido, dni, cuil, nro traspaso, cuit, obra social) search ¿…" at bounding box center [255, 114] width 511 height 228
type input "35334305"
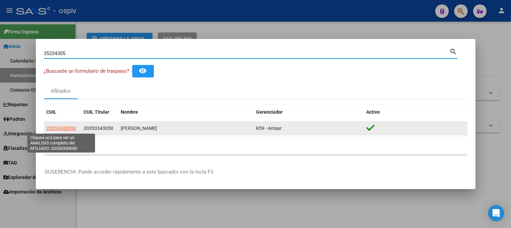
click at [66, 126] on span "20353343050" at bounding box center [62, 128] width 30 height 5
type textarea "20353343050"
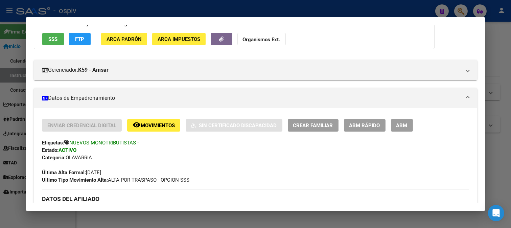
scroll to position [0, 0]
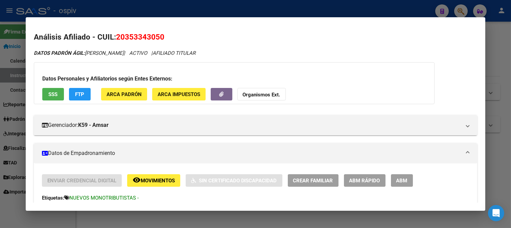
drag, startPoint x: 465, startPoint y: 10, endPoint x: 445, endPoint y: 10, distance: 20.0
click at [465, 10] on div at bounding box center [255, 114] width 511 height 228
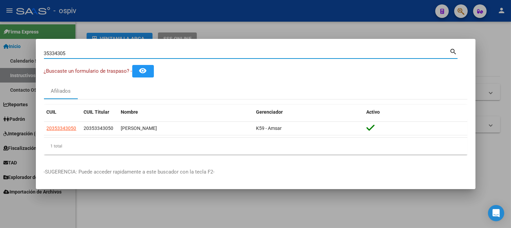
drag, startPoint x: 72, startPoint y: 55, endPoint x: 0, endPoint y: 57, distance: 71.8
click at [0, 57] on div "35334305 Buscar (apellido, dni, cuil, nro traspaso, cuit, obra social) search ¿…" at bounding box center [255, 114] width 511 height 228
type input "46683900"
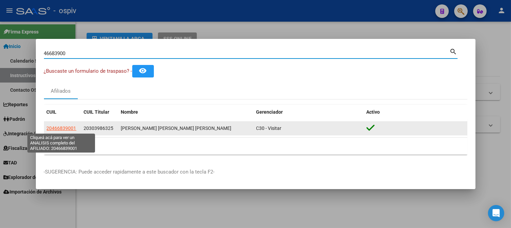
click at [62, 130] on span "20466839001" at bounding box center [62, 128] width 30 height 5
type textarea "20466839001"
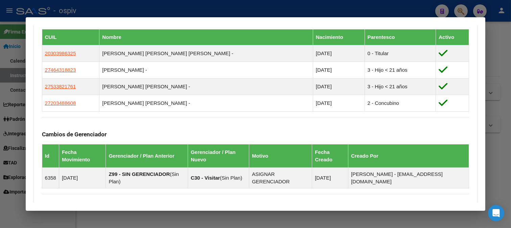
scroll to position [492, 0]
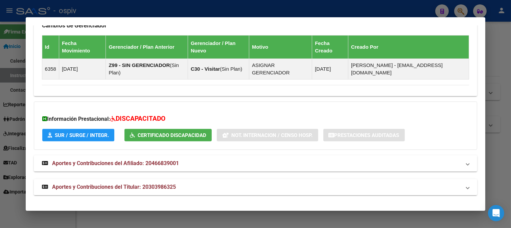
click at [132, 187] on span "Aportes y Contribuciones del Titular: 20303986325" at bounding box center [114, 187] width 124 height 6
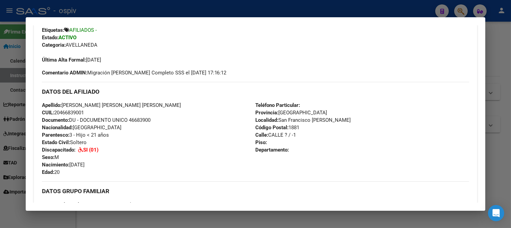
scroll to position [210, 0]
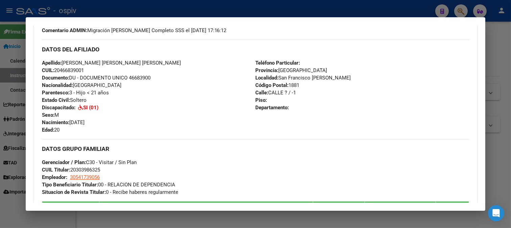
drag, startPoint x: 62, startPoint y: 60, endPoint x: 146, endPoint y: 61, distance: 83.9
click at [146, 61] on div "Apellido: GIMENEZ DOMINGUEZ JULIO URIEL CUIL: 20466839001 Documento: DU - DOCUM…" at bounding box center [149, 96] width 214 height 74
copy span "GIMENEZ DOMINGUEZ JULIO URIEL"
click at [112, 91] on div "Apellido: GIMENEZ DOMINGUEZ JULIO URIEL CUIL: 20466839001 Documento: DU - DOCUM…" at bounding box center [149, 96] width 214 height 74
drag, startPoint x: 61, startPoint y: 70, endPoint x: 83, endPoint y: 70, distance: 22.0
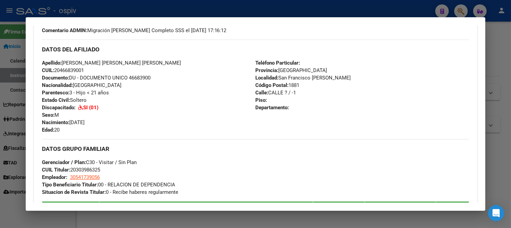
click at [83, 70] on span "CUIL: 20466839001" at bounding box center [63, 70] width 42 height 6
copy span "46683900"
drag, startPoint x: 156, startPoint y: 101, endPoint x: 89, endPoint y: 83, distance: 69.5
click at [154, 101] on div "Apellido: GIMENEZ DOMINGUEZ JULIO URIEL CUIL: 20466839001 Documento: DU - DOCUM…" at bounding box center [149, 96] width 214 height 74
drag, startPoint x: 55, startPoint y: 70, endPoint x: 92, endPoint y: 69, distance: 36.9
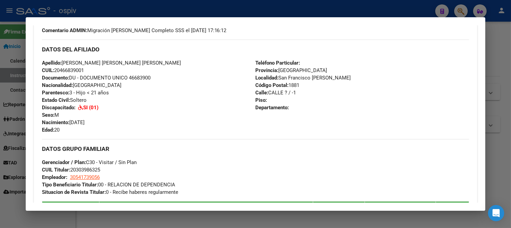
click at [92, 69] on div "Apellido: GIMENEZ DOMINGUEZ JULIO URIEL CUIL: 20466839001 Documento: DU - DOCUM…" at bounding box center [149, 96] width 214 height 74
copy span "20466839001"
drag, startPoint x: 458, startPoint y: 7, endPoint x: 158, endPoint y: 16, distance: 300.0
click at [455, 8] on div at bounding box center [255, 114] width 511 height 228
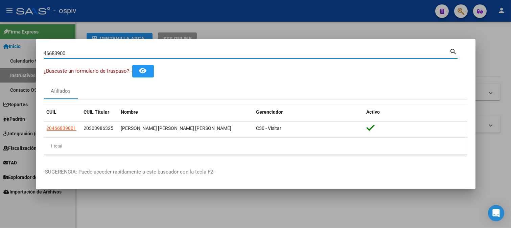
drag, startPoint x: 94, startPoint y: 50, endPoint x: 0, endPoint y: 35, distance: 94.9
click at [0, 35] on div "46683900 Buscar (apellido, dni, cuil, nro traspaso, cuit, obra social) search ¿…" at bounding box center [255, 114] width 511 height 228
type input "34085252"
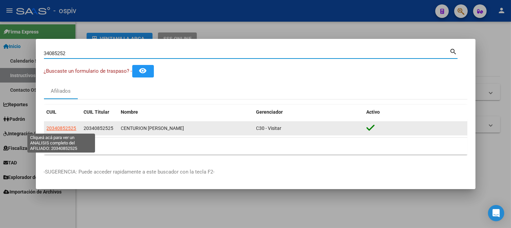
click at [69, 127] on span "20340852525" at bounding box center [62, 128] width 30 height 5
type textarea "20340852525"
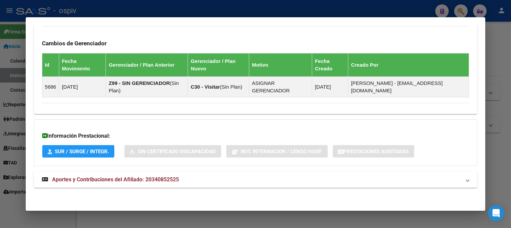
scroll to position [458, 0]
click at [154, 178] on span "Aportes y Contribuciones del Afiliado: 20340852525" at bounding box center [115, 179] width 127 height 6
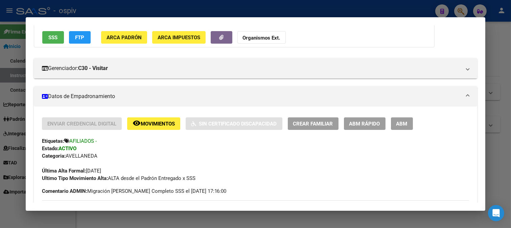
scroll to position [113, 0]
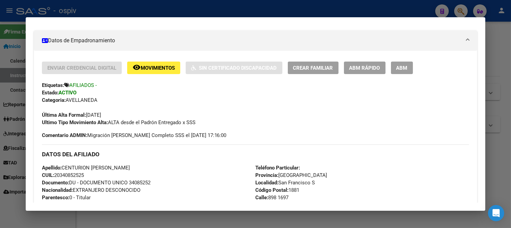
drag, startPoint x: 63, startPoint y: 164, endPoint x: 124, endPoint y: 167, distance: 61.3
click at [124, 167] on div "Apellido: CENTURION JUAN FELIX CUIL: 20340852525 Documento: DU - DOCUMENTO UNIC…" at bounding box center [149, 201] width 214 height 74
copy span "CENTURION JUAN FELIX"
drag, startPoint x: 131, startPoint y: 98, endPoint x: 53, endPoint y: 178, distance: 111.8
click at [131, 100] on div "Categoria: AVELLANEDA" at bounding box center [256, 99] width 428 height 7
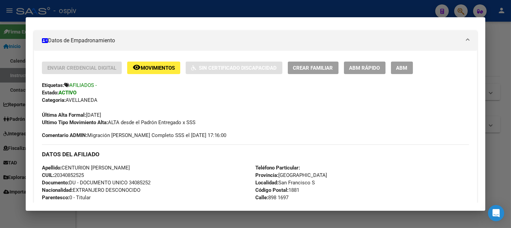
drag, startPoint x: 56, startPoint y: 175, endPoint x: 92, endPoint y: 175, distance: 35.5
click at [92, 175] on div "Apellido: CENTURION JUAN FELIX CUIL: 20340852525 Documento: DU - DOCUMENTO UNIC…" at bounding box center [149, 201] width 214 height 74
copy span "20340852525"
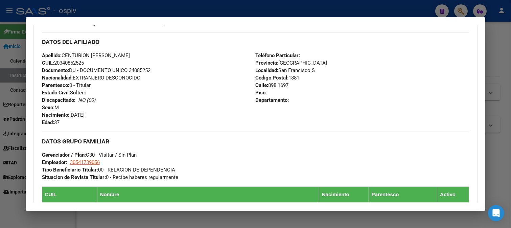
scroll to position [225, 0]
click at [144, 59] on div "Apellido: CENTURION JUAN FELIX CUIL: 20340852525 Documento: DU - DOCUMENTO UNIC…" at bounding box center [149, 88] width 214 height 74
click at [102, 58] on span "Apellido: CENTURION JUAN FELIX" at bounding box center [86, 55] width 88 height 6
drag, startPoint x: 56, startPoint y: 62, endPoint x: 98, endPoint y: 62, distance: 42.3
click at [98, 62] on div "Apellido: CENTURION JUAN FELIX CUIL: 20340852525 Documento: DU - DOCUMENTO UNIC…" at bounding box center [149, 88] width 214 height 74
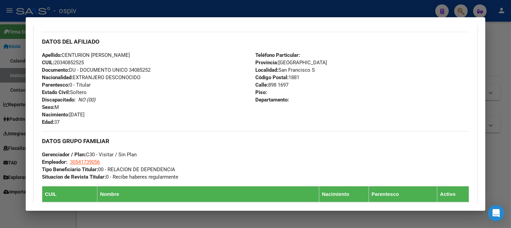
copy span "20340852525"
drag, startPoint x: 411, startPoint y: 79, endPoint x: 475, endPoint y: 14, distance: 90.5
click at [421, 70] on div "Teléfono Particular: Provincia: Buenos Aires Localidad: San Francisco S Código …" at bounding box center [363, 88] width 214 height 74
click at [463, 11] on div at bounding box center [255, 114] width 511 height 228
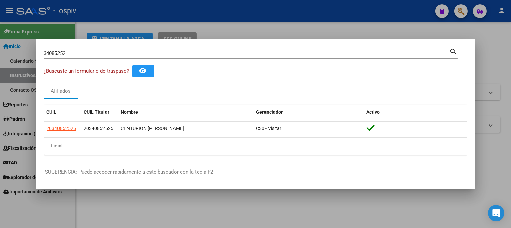
drag, startPoint x: 75, startPoint y: 60, endPoint x: 74, endPoint y: 55, distance: 5.2
click at [74, 56] on div "34085252 Buscar (apellido, dni, cuil, nro traspaso, cuit, obra social) search" at bounding box center [251, 56] width 414 height 18
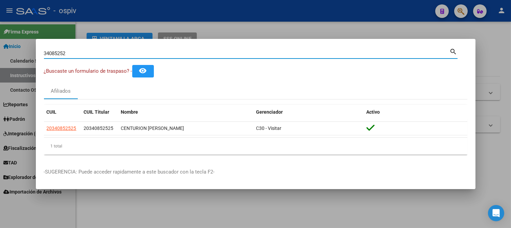
drag, startPoint x: 74, startPoint y: 54, endPoint x: 18, endPoint y: 48, distance: 57.2
click at [18, 48] on div "34085252 Buscar (apellido, dni, cuil, nro traspaso, cuit, obra social) search ¿…" at bounding box center [255, 114] width 511 height 228
type input "14774038"
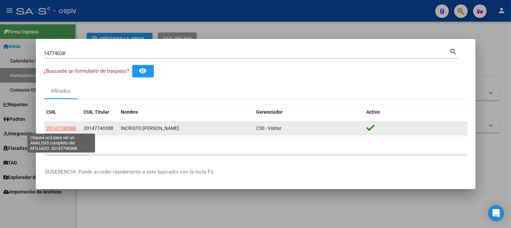
click at [72, 130] on span "20147740388" at bounding box center [62, 128] width 30 height 5
type textarea "20147740388"
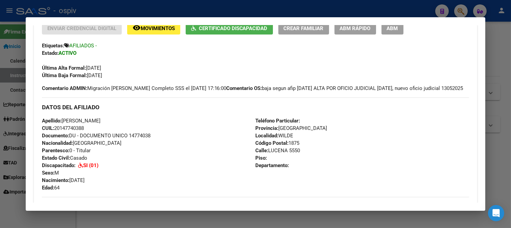
scroll to position [150, 0]
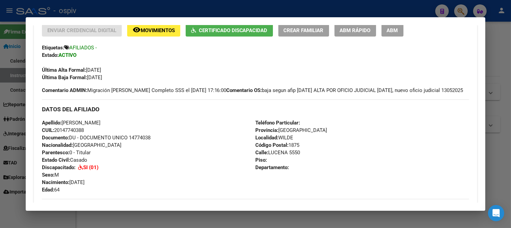
click at [394, 29] on span "ABM" at bounding box center [392, 30] width 11 height 6
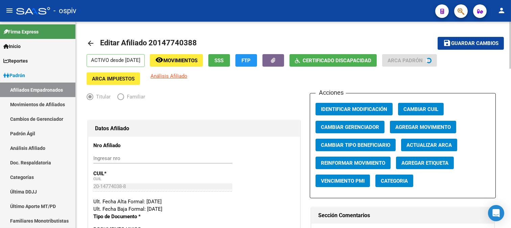
radio input "true"
type input "33-63761744-9"
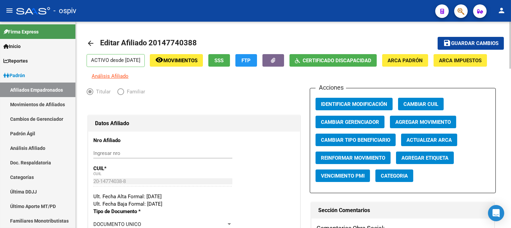
click at [399, 179] on span "Categoria" at bounding box center [394, 176] width 27 height 6
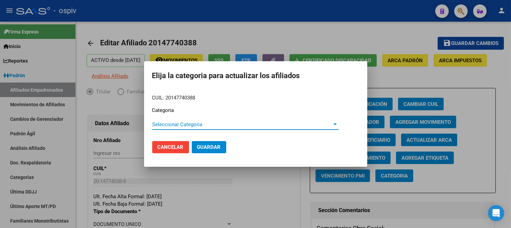
click at [183, 120] on div "Seleccionar Categoria Seleccionar Categoria" at bounding box center [245, 124] width 186 height 10
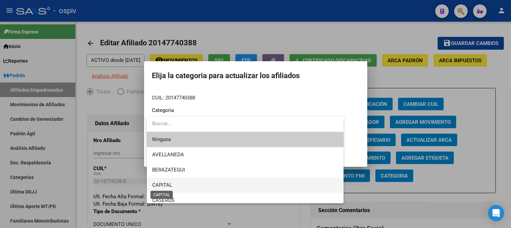
drag, startPoint x: 165, startPoint y: 184, endPoint x: 182, endPoint y: 178, distance: 18.3
click at [165, 184] on span "CAPITAL" at bounding box center [162, 185] width 20 height 6
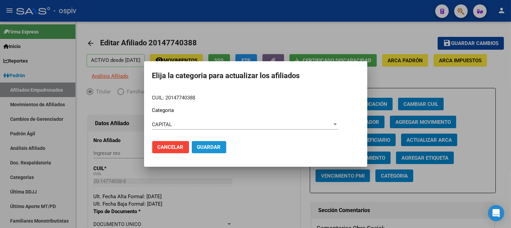
click at [204, 148] on span "Guardar" at bounding box center [209, 147] width 24 height 6
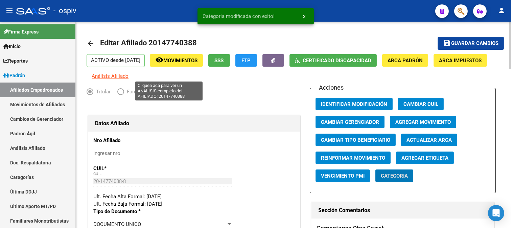
click at [129, 76] on span "Análisis Afiliado" at bounding box center [110, 76] width 37 height 6
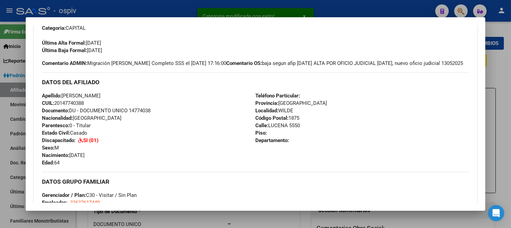
scroll to position [196, 0]
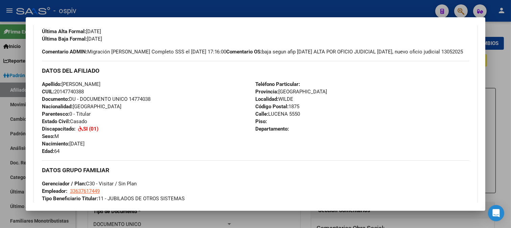
drag, startPoint x: 55, startPoint y: 104, endPoint x: 93, endPoint y: 103, distance: 37.9
click at [93, 103] on div "Apellido: DANIEL MANUEL INCRISTO CUIL: 20147740388 Documento: DU - DOCUMENTO UN…" at bounding box center [149, 118] width 214 height 74
copy span "20147740388"
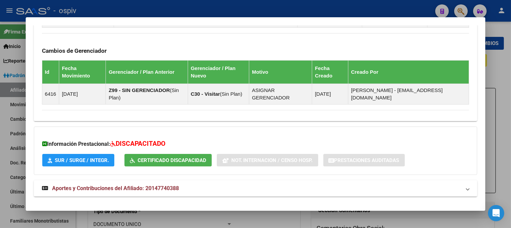
scroll to position [436, 0]
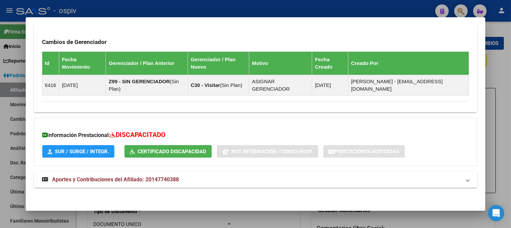
click at [126, 176] on span "Aportes y Contribuciones del Afiliado: 20147740388" at bounding box center [115, 179] width 127 height 6
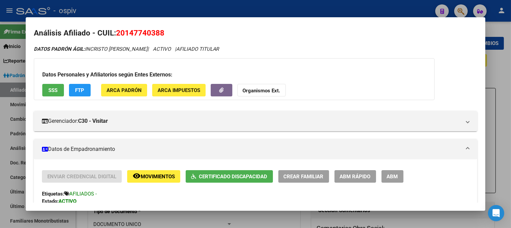
scroll to position [0, 0]
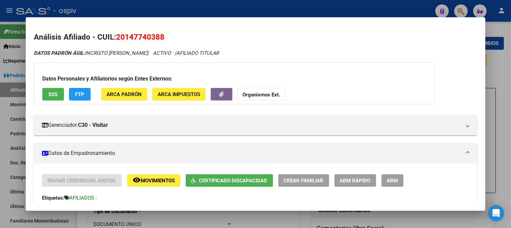
drag, startPoint x: 468, startPoint y: 9, endPoint x: 460, endPoint y: 8, distance: 7.5
click at [467, 9] on div at bounding box center [255, 114] width 511 height 228
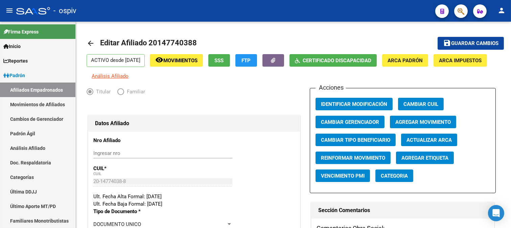
drag, startPoint x: 455, startPoint y: 8, endPoint x: 389, endPoint y: 19, distance: 67.2
click at [455, 8] on app-search-popup at bounding box center [462, 10] width 14 height 8
click at [461, 6] on span "button" at bounding box center [461, 11] width 7 height 14
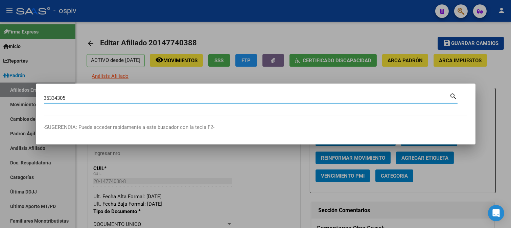
type input "35334305"
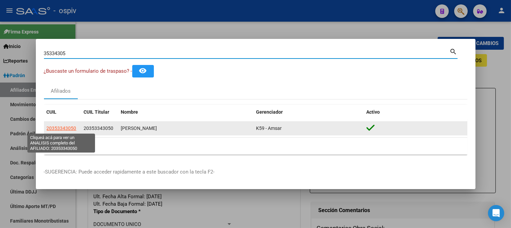
click at [66, 128] on span "20353343050" at bounding box center [62, 128] width 30 height 5
type textarea "20353343050"
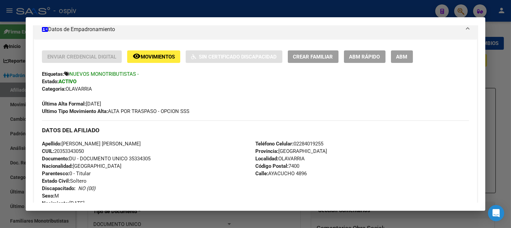
scroll to position [121, 0]
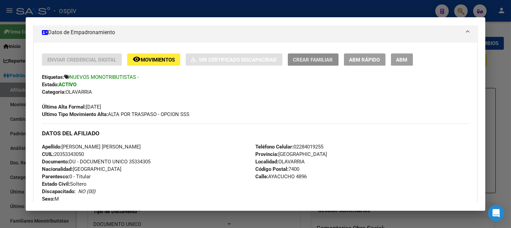
click at [319, 59] on span "Crear Familiar" at bounding box center [313, 60] width 40 height 6
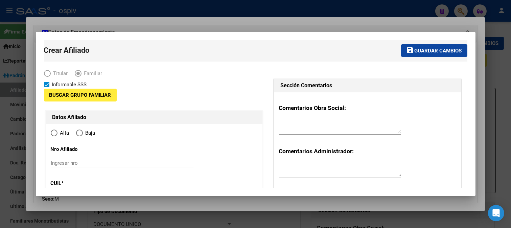
type input "20-35334305-0"
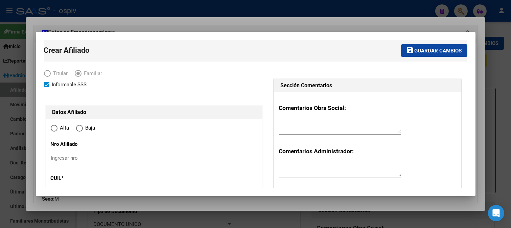
type input "OLAVARRIA"
type input "7400"
type input "AYACUCHO"
type input "4896"
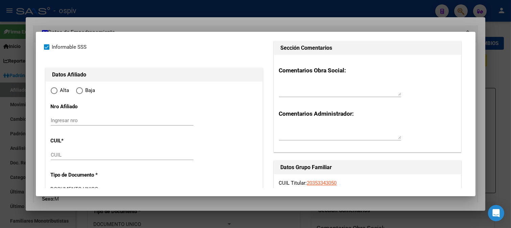
radio input "true"
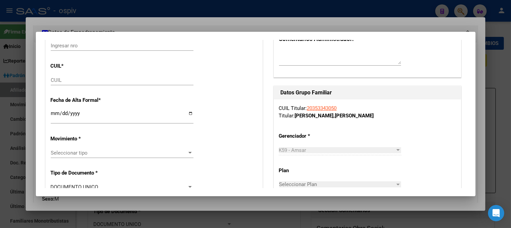
scroll to position [113, 0]
type input "20-35334305-0"
click at [61, 79] on input "CUIL" at bounding box center [122, 80] width 143 height 6
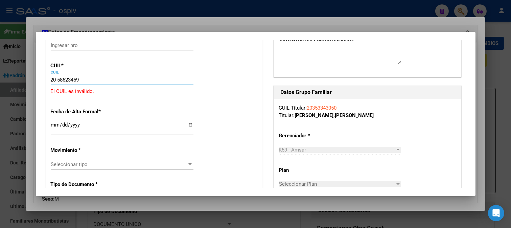
type input "20-58623459-6"
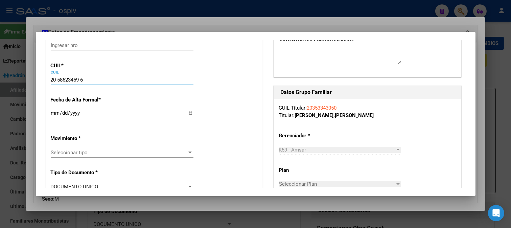
type input "58623459"
type input "VICENTE"
type input "SAMUEL"
type input "2021-01-02"
type input "OLAVARRIA"
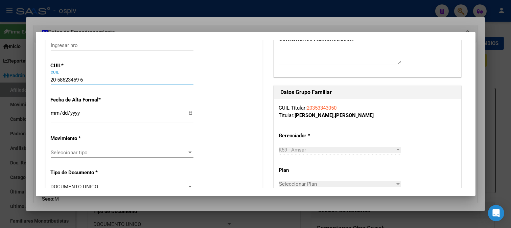
type input "COLLINET"
type input "3442"
type input "20-58623459-6"
click at [54, 120] on input "Ingresar fecha" at bounding box center [122, 115] width 143 height 11
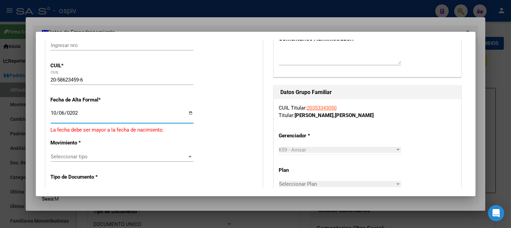
type input "2025-10-06"
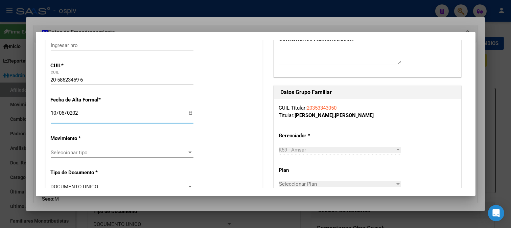
click at [82, 156] on span "Seleccionar tipo" at bounding box center [119, 153] width 137 height 6
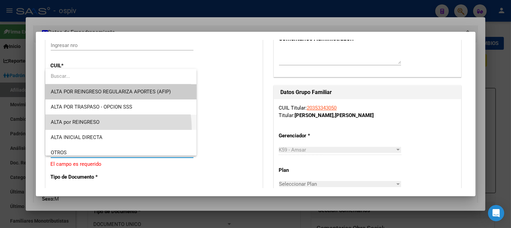
click at [82, 130] on span "ALTA por REINGRESO" at bounding box center [121, 122] width 140 height 15
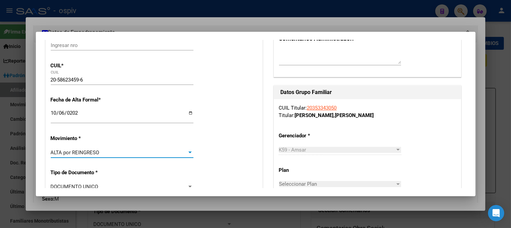
click at [76, 149] on div "ALTA por REINGRESO Seleccionar tipo" at bounding box center [122, 153] width 143 height 10
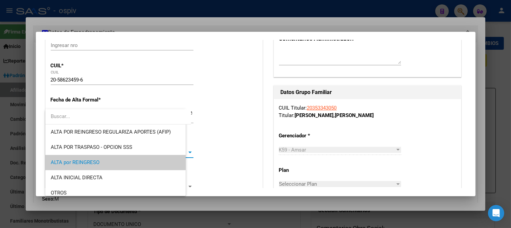
scroll to position [10, 0]
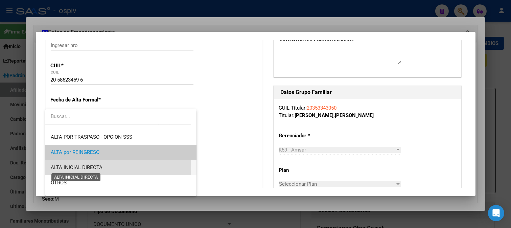
drag, startPoint x: 83, startPoint y: 168, endPoint x: 117, endPoint y: 141, distance: 43.7
click at [85, 167] on span "ALTA INICIAL DIRECTA" at bounding box center [77, 167] width 52 height 6
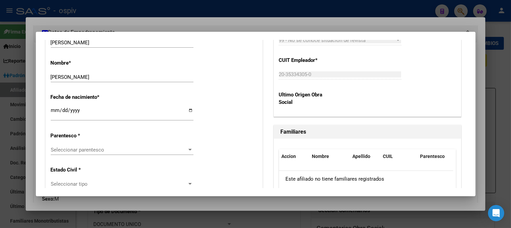
scroll to position [338, 0]
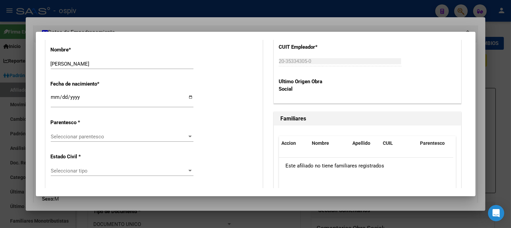
click at [82, 139] on span "Seleccionar parentesco" at bounding box center [119, 137] width 137 height 6
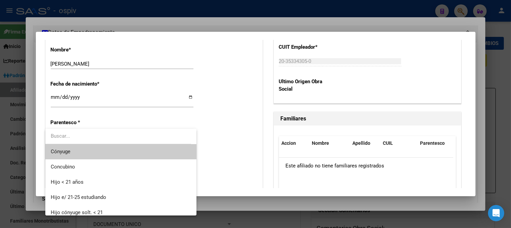
click at [85, 154] on span "Cónyuge" at bounding box center [121, 151] width 140 height 15
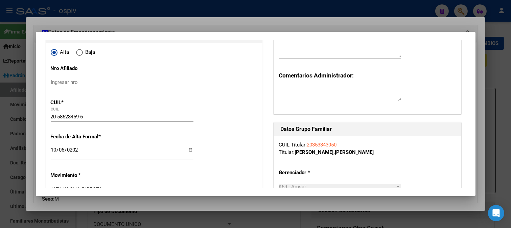
scroll to position [0, 0]
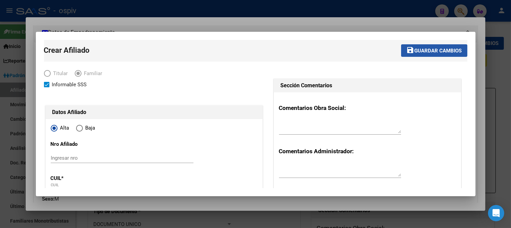
click at [425, 54] on button "save Guardar cambios" at bounding box center [434, 50] width 66 height 13
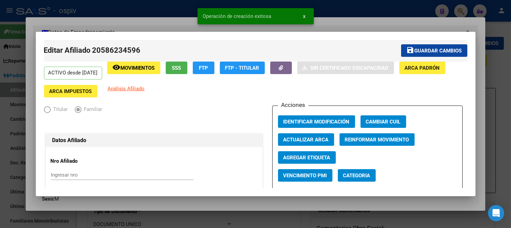
click at [354, 178] on span "Categoria" at bounding box center [357, 176] width 27 height 6
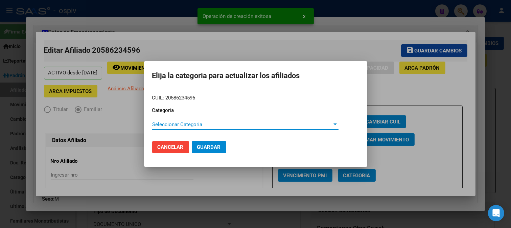
click at [205, 120] on div "Seleccionar Categoria Seleccionar Categoria" at bounding box center [245, 124] width 186 height 10
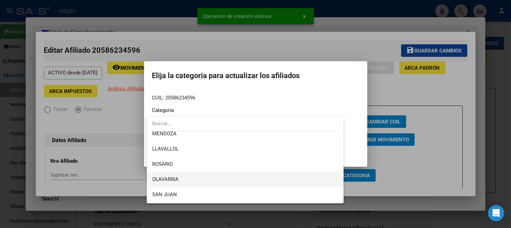
scroll to position [113, 0]
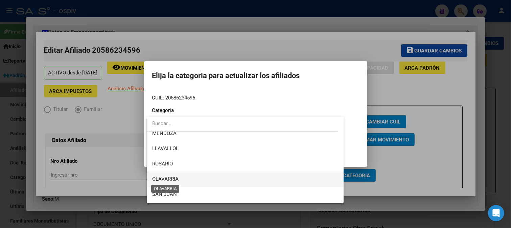
click at [170, 176] on span "OLAVARRIA" at bounding box center [165, 179] width 26 height 6
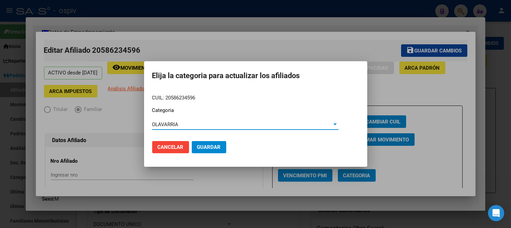
click at [220, 150] on button "Guardar" at bounding box center [209, 147] width 35 height 12
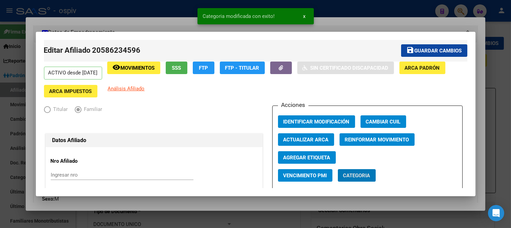
click at [311, 160] on span "Agregar Etiqueta" at bounding box center [307, 158] width 47 height 6
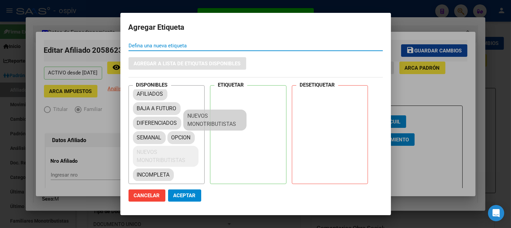
scroll to position [8, 0]
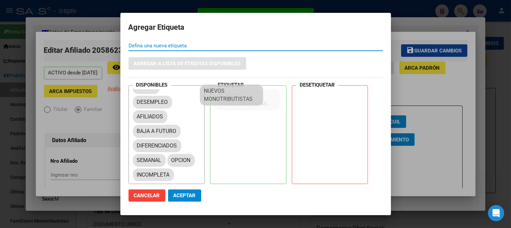
drag, startPoint x: 168, startPoint y: 162, endPoint x: 235, endPoint y: 101, distance: 91.0
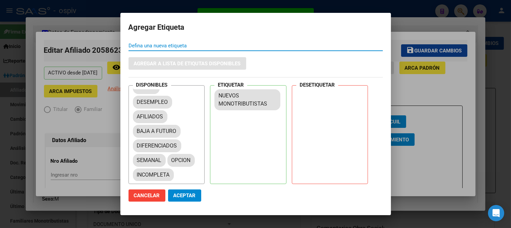
click at [185, 195] on span "Aceptar" at bounding box center [185, 196] width 22 height 6
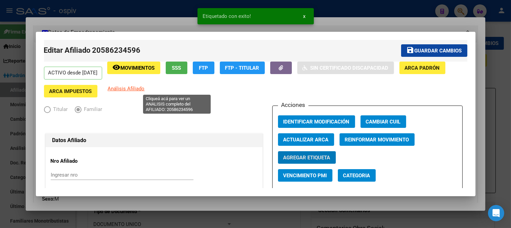
click at [145, 88] on span "Análisis Afiliado" at bounding box center [126, 89] width 37 height 6
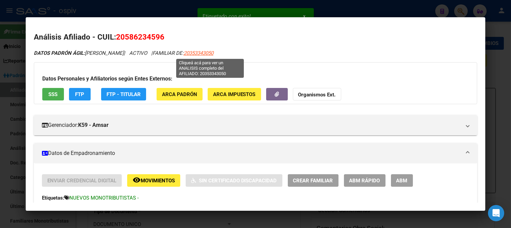
click at [208, 53] on span "20353343050" at bounding box center [199, 53] width 30 height 6
type textarea "20353343050"
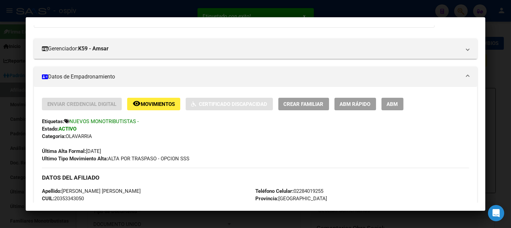
scroll to position [83, 0]
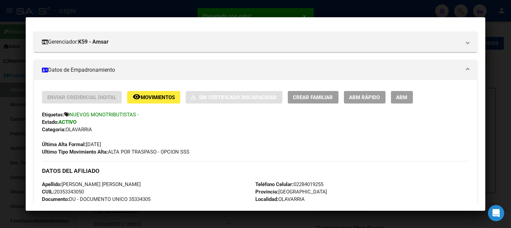
click at [321, 97] on span "Crear Familiar" at bounding box center [313, 97] width 40 height 6
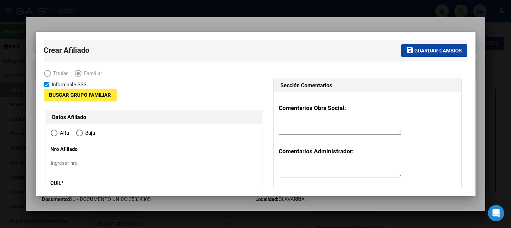
type input "20-35334305-0"
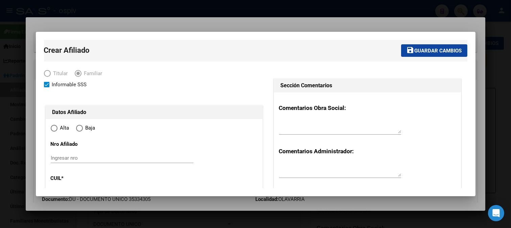
type input "OLAVARRIA"
type input "7400"
type input "AYACUCHO"
type input "4896"
radio input "true"
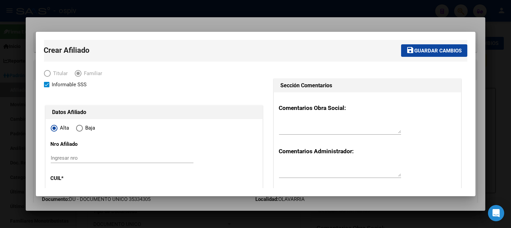
type input "20-35334305-0"
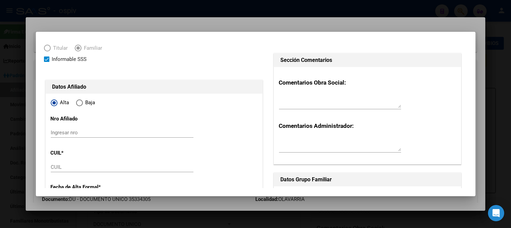
scroll to position [38, 0]
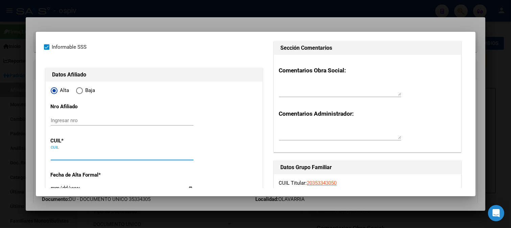
click at [65, 152] on input "CUIL" at bounding box center [122, 155] width 143 height 6
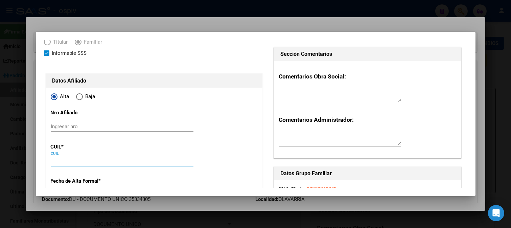
scroll to position [0, 0]
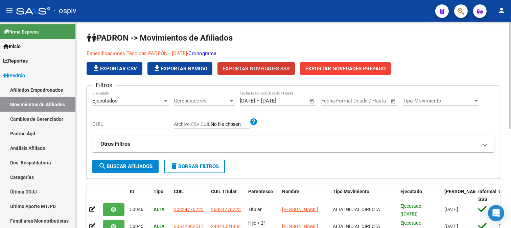
click at [217, 52] on link "Cronograma" at bounding box center [203, 53] width 28 height 6
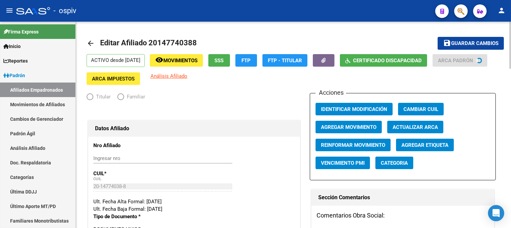
radio input "true"
type input "33-63761744-9"
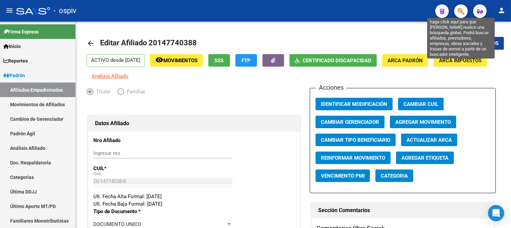
click at [463, 10] on icon "button" at bounding box center [461, 11] width 7 height 8
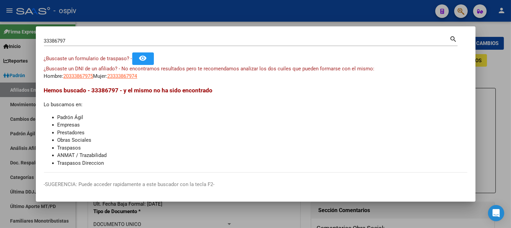
drag, startPoint x: 96, startPoint y: 44, endPoint x: 51, endPoint y: 29, distance: 47.1
click at [51, 29] on mat-dialog-container "33386797 Buscar (apellido, dni, cuil, nro traspaso, cuit, obra social) search ¿…" at bounding box center [256, 113] width 440 height 175
drag, startPoint x: 89, startPoint y: 48, endPoint x: 85, endPoint y: 45, distance: 5.4
click at [87, 47] on div "33386797 Buscar (apellido, dni, cuil, nro traspaso, cuit, obra social) search" at bounding box center [251, 44] width 414 height 18
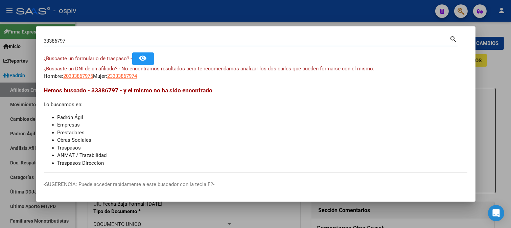
drag, startPoint x: 64, startPoint y: 40, endPoint x: 0, endPoint y: 39, distance: 63.6
click at [1, 39] on div "33386797 Buscar (apellido, dni, cuil, nro traspaso, cuit, obra social) search ¿…" at bounding box center [255, 114] width 511 height 228
type input "35334305"
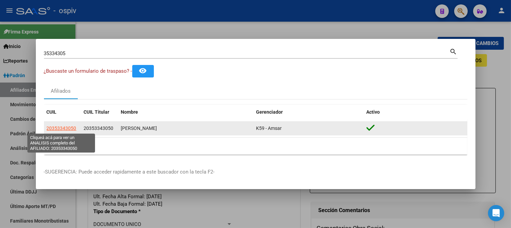
click at [69, 126] on span "20353343050" at bounding box center [62, 128] width 30 height 5
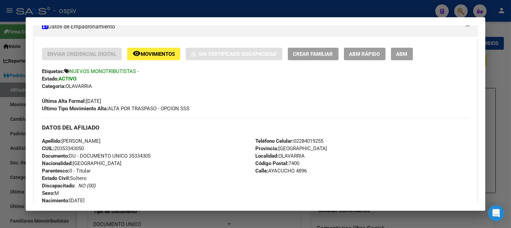
scroll to position [113, 0]
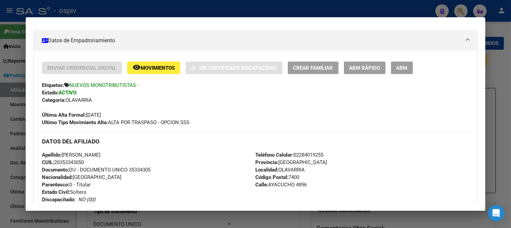
click at [316, 68] on span "Crear Familiar" at bounding box center [313, 68] width 40 height 6
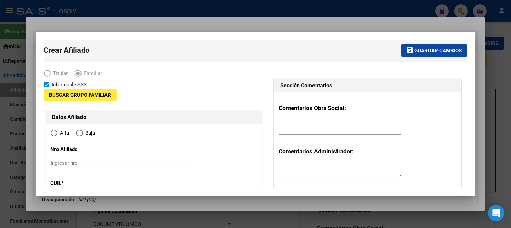
type input "20-35334305-0"
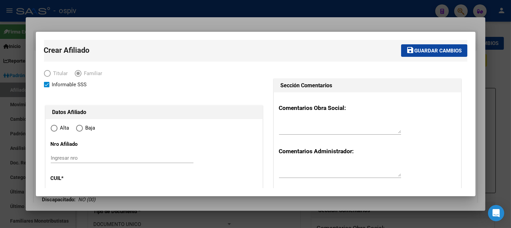
type input "OLAVARRIA"
type input "7400"
type input "AYACUCHO"
type input "4896"
radio input "true"
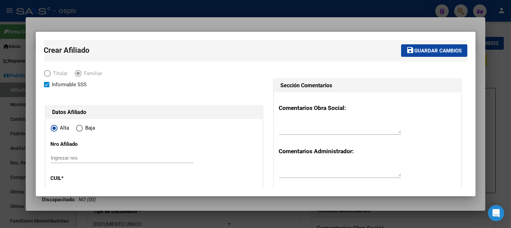
type input "20-35334305-0"
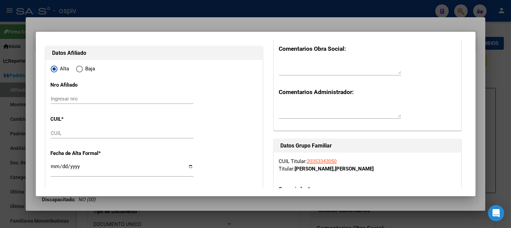
scroll to position [75, 0]
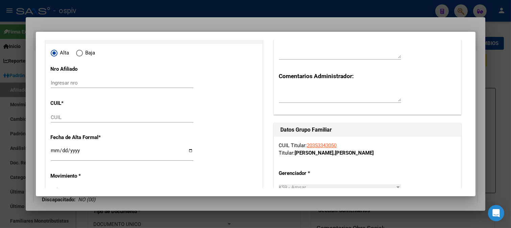
click at [68, 113] on div "CUIL" at bounding box center [122, 117] width 143 height 10
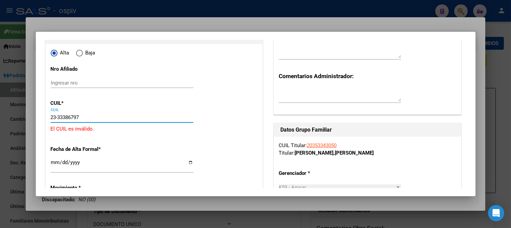
type input "23-33386797-4"
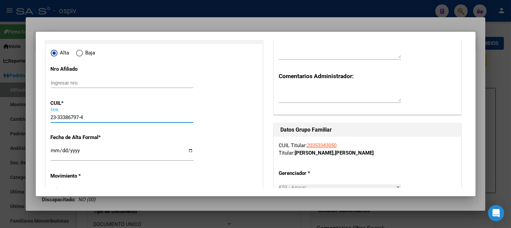
type input "33386797"
type input "COLATO"
type input "FLORENCIA"
type input "1988-01-05"
type input "OLAVARRIA"
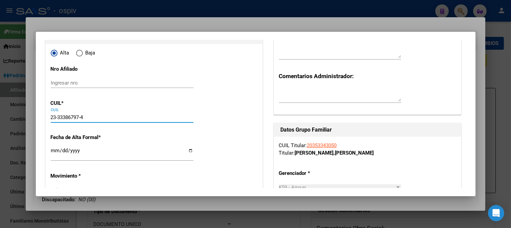
type input "23-33386797-4"
click at [53, 154] on input "Ingresar fecha" at bounding box center [122, 153] width 143 height 11
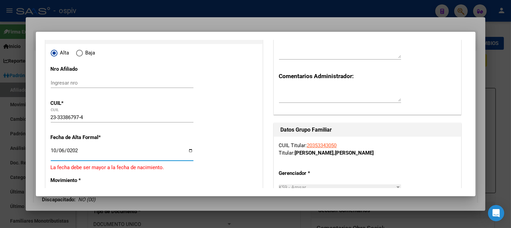
type input "2025-10-06"
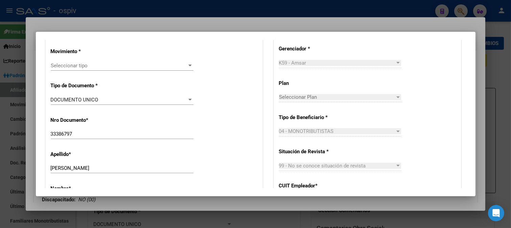
scroll to position [188, 0]
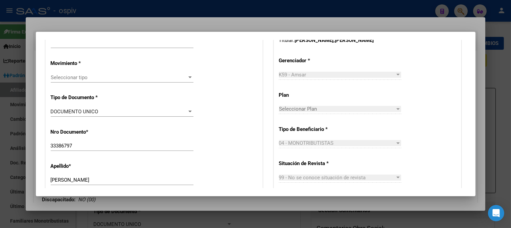
click at [85, 77] on span "Seleccionar tipo" at bounding box center [119, 77] width 137 height 6
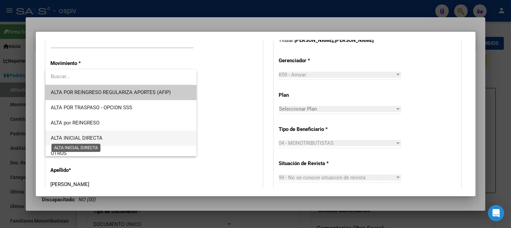
drag, startPoint x: 86, startPoint y: 137, endPoint x: 102, endPoint y: 135, distance: 15.7
click at [87, 137] on span "ALTA INICIAL DIRECTA" at bounding box center [77, 138] width 52 height 6
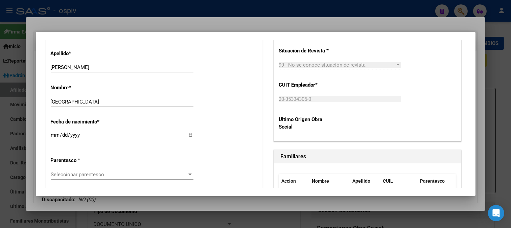
scroll to position [338, 0]
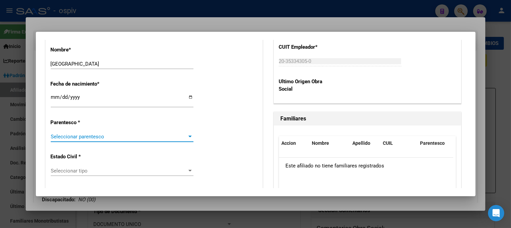
click at [76, 136] on span "Seleccionar parentesco" at bounding box center [119, 137] width 137 height 6
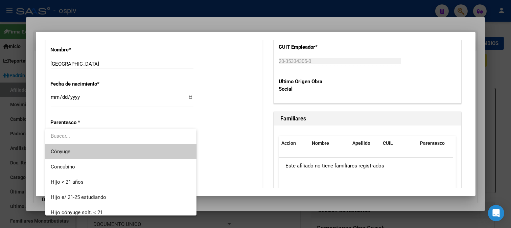
click at [80, 148] on span "Cónyuge" at bounding box center [121, 151] width 140 height 15
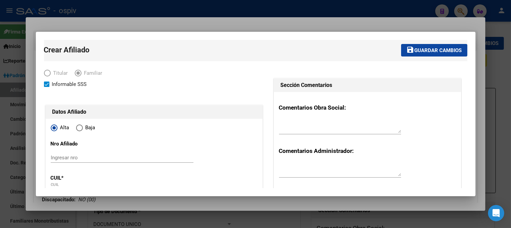
scroll to position [0, 0]
click at [436, 53] on span "Guardar cambios" at bounding box center [438, 51] width 47 height 6
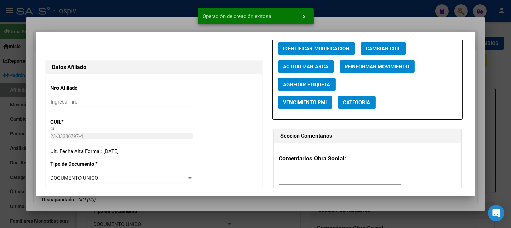
scroll to position [75, 0]
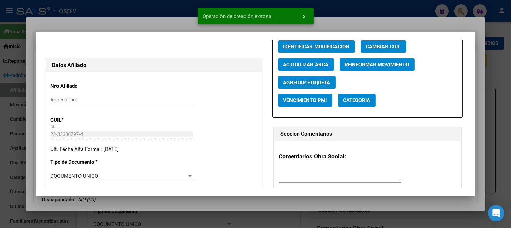
click at [359, 95] on button "Categoria" at bounding box center [357, 100] width 38 height 13
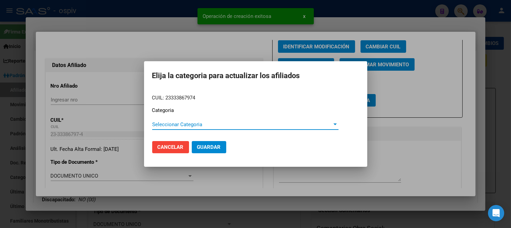
click at [212, 125] on span "Seleccionar Categoria" at bounding box center [242, 125] width 180 height 6
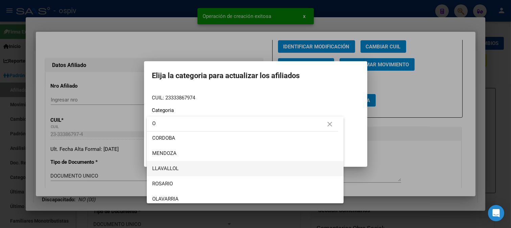
scroll to position [96, 0]
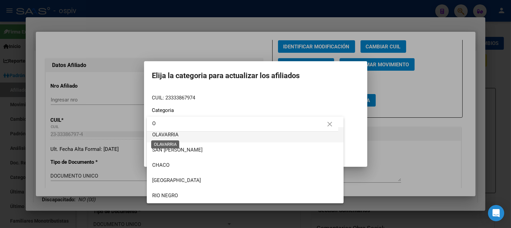
type input "O"
click at [171, 137] on span "OLAVARRIA" at bounding box center [165, 135] width 26 height 6
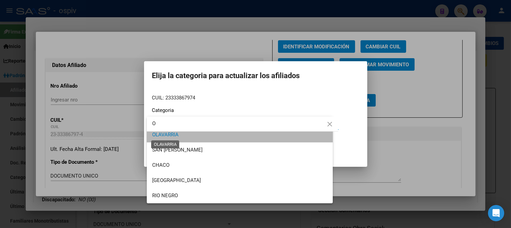
scroll to position [91, 0]
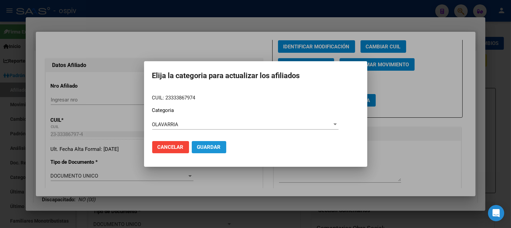
click at [211, 149] on span "Guardar" at bounding box center [209, 147] width 24 height 6
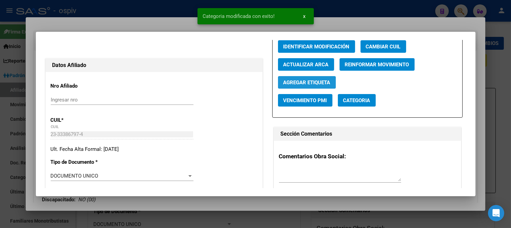
click at [312, 77] on button "Agregar Etiqueta" at bounding box center [307, 82] width 58 height 13
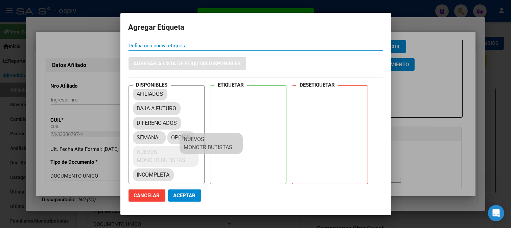
scroll to position [8, 0]
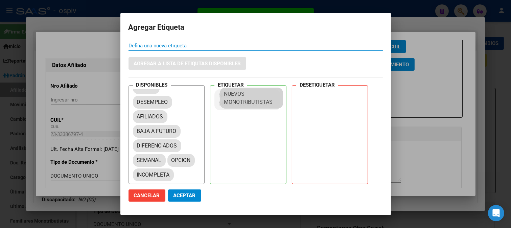
drag, startPoint x: 153, startPoint y: 160, endPoint x: 240, endPoint y: 99, distance: 106.0
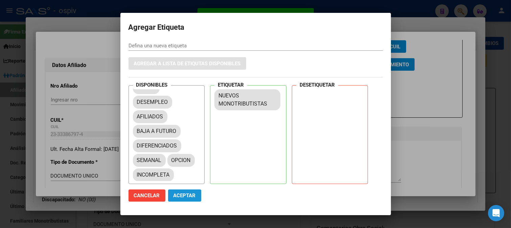
drag, startPoint x: 185, startPoint y: 197, endPoint x: 234, endPoint y: 67, distance: 139.1
click at [185, 195] on span "Aceptar" at bounding box center [185, 196] width 22 height 6
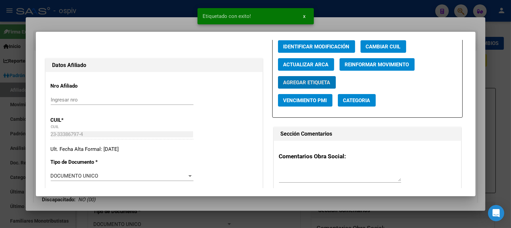
scroll to position [0, 0]
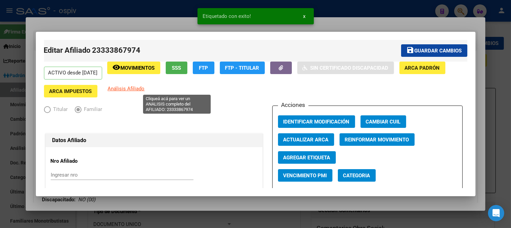
click at [145, 90] on span "Análisis Afiliado" at bounding box center [126, 89] width 37 height 6
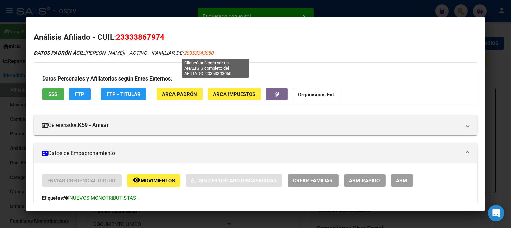
click at [214, 52] on span "20353343050" at bounding box center [199, 53] width 30 height 6
type textarea "20353343050"
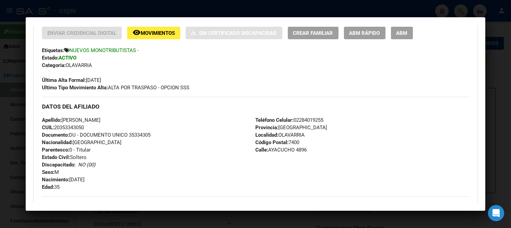
scroll to position [150, 0]
